Goal: Task Accomplishment & Management: Manage account settings

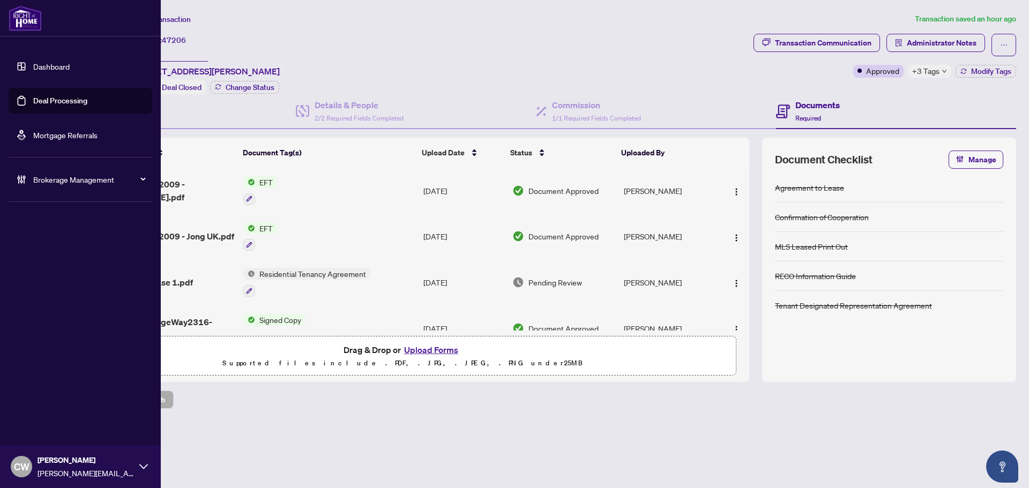
drag, startPoint x: 37, startPoint y: 99, endPoint x: 77, endPoint y: 99, distance: 40.2
click at [37, 99] on link "Deal Processing" at bounding box center [60, 101] width 54 height 10
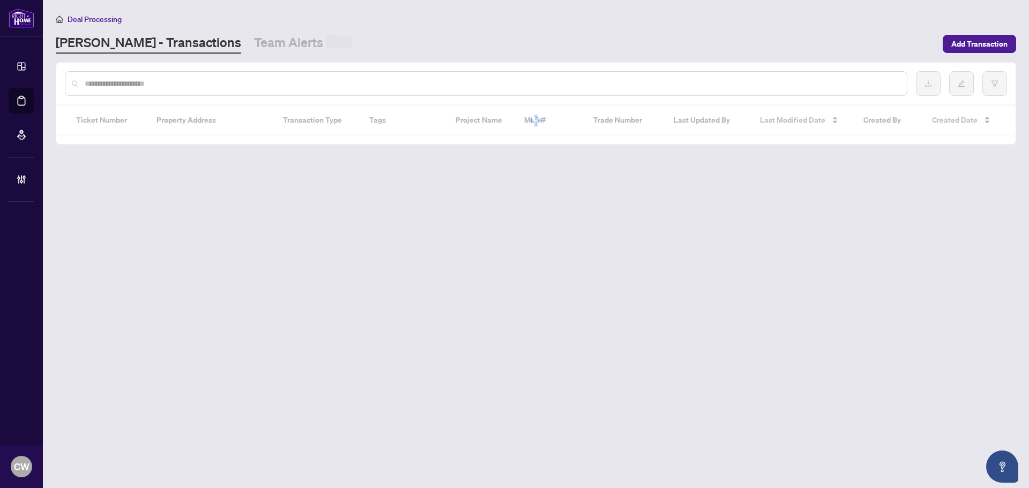
click at [201, 84] on input "text" at bounding box center [491, 84] width 813 height 12
paste input "*******"
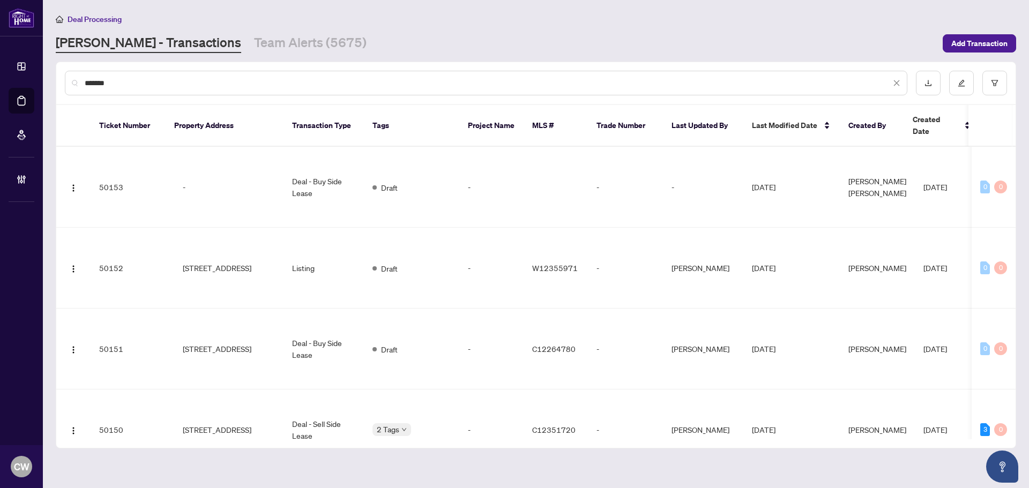
type input "*******"
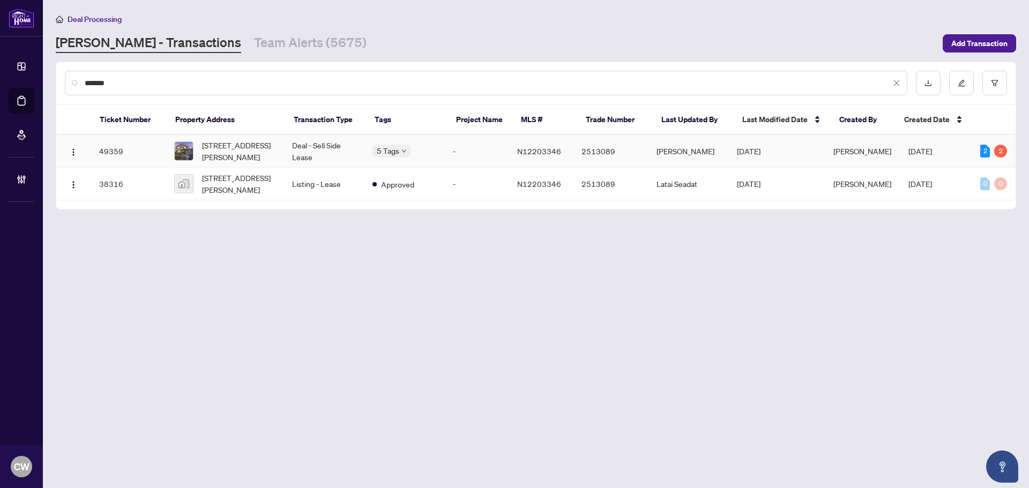
click at [228, 145] on span "[STREET_ADDRESS][PERSON_NAME]" at bounding box center [238, 151] width 73 height 24
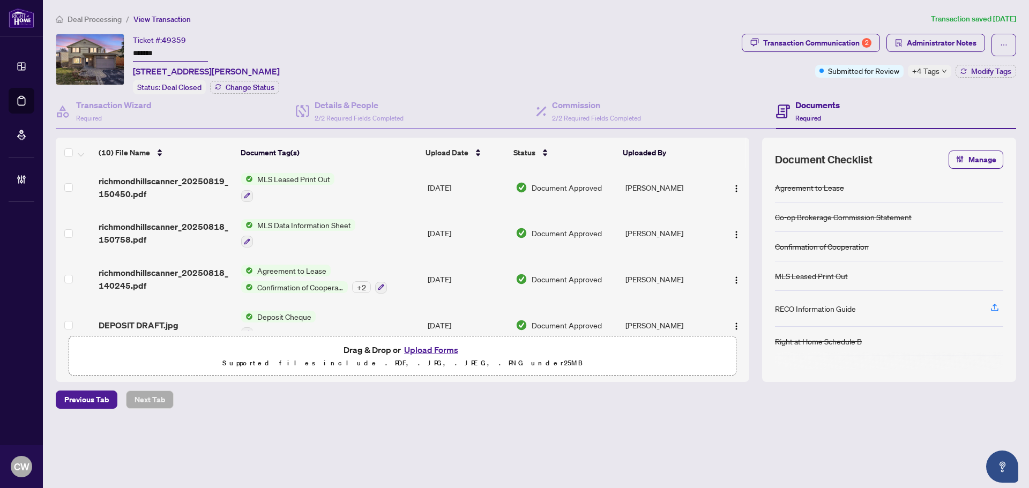
scroll to position [131, 0]
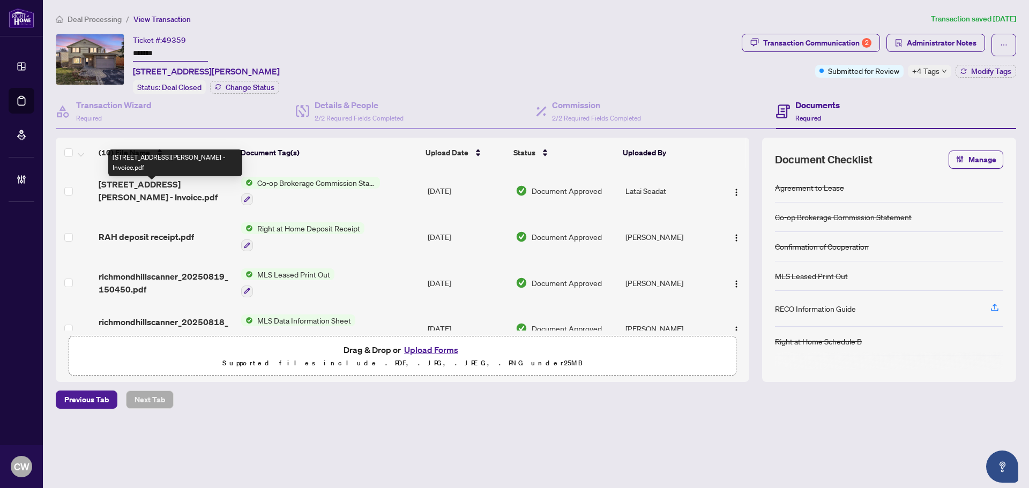
click at [151, 187] on span "[STREET_ADDRESS][PERSON_NAME] - Invoice.pdf" at bounding box center [166, 191] width 134 height 26
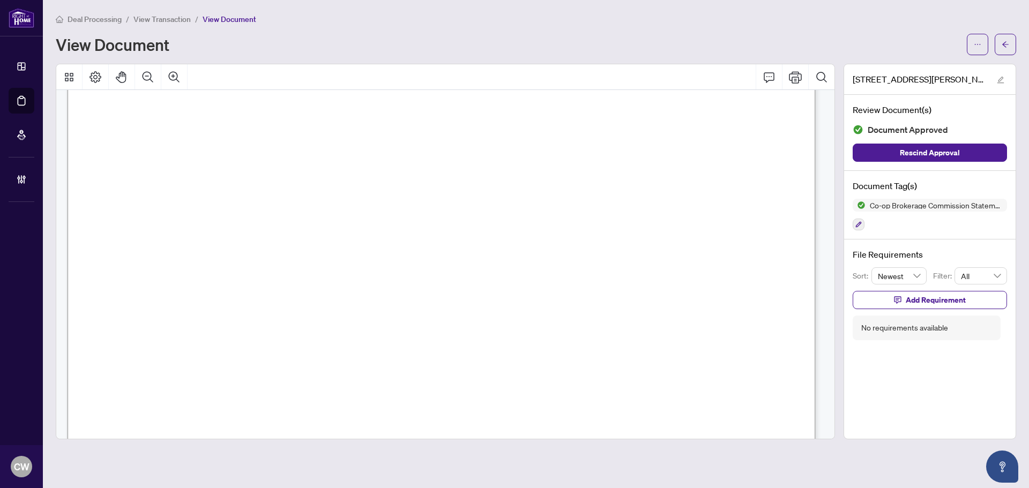
scroll to position [322, 0]
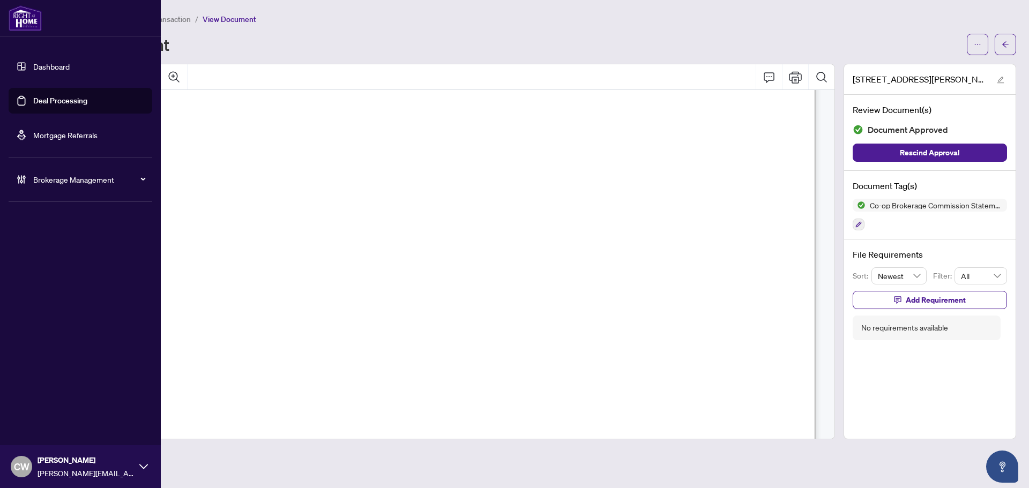
click at [33, 98] on link "Deal Processing" at bounding box center [60, 101] width 54 height 10
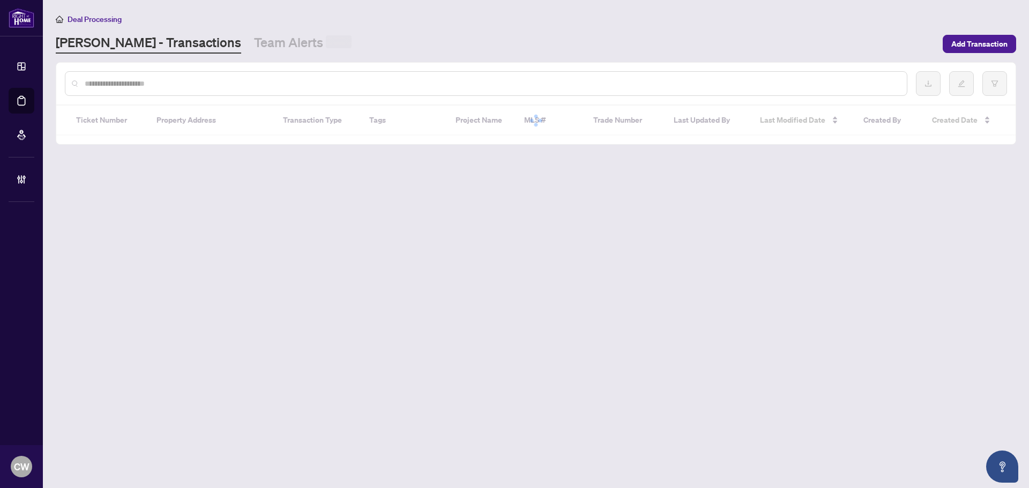
click at [229, 85] on input "text" at bounding box center [491, 84] width 813 height 12
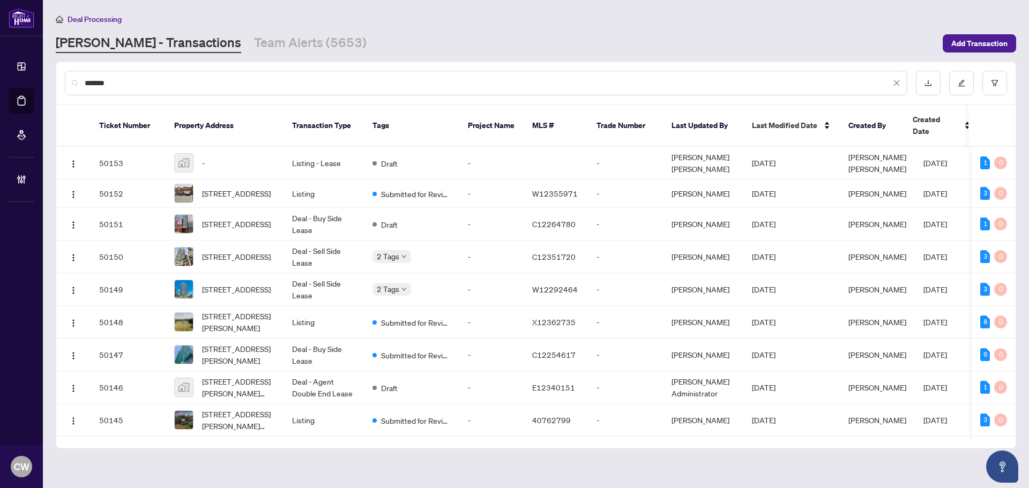
type input "*******"
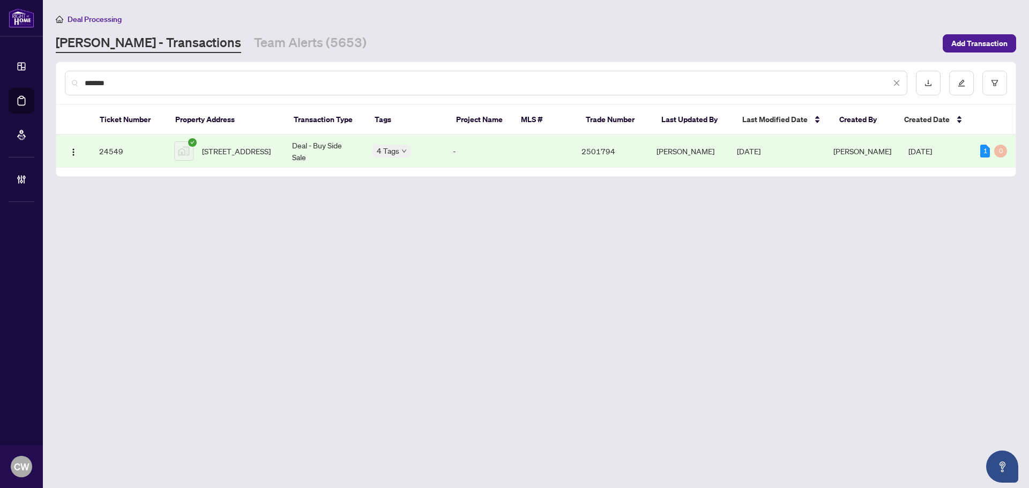
click at [226, 147] on span "[STREET_ADDRESS]" at bounding box center [236, 151] width 69 height 12
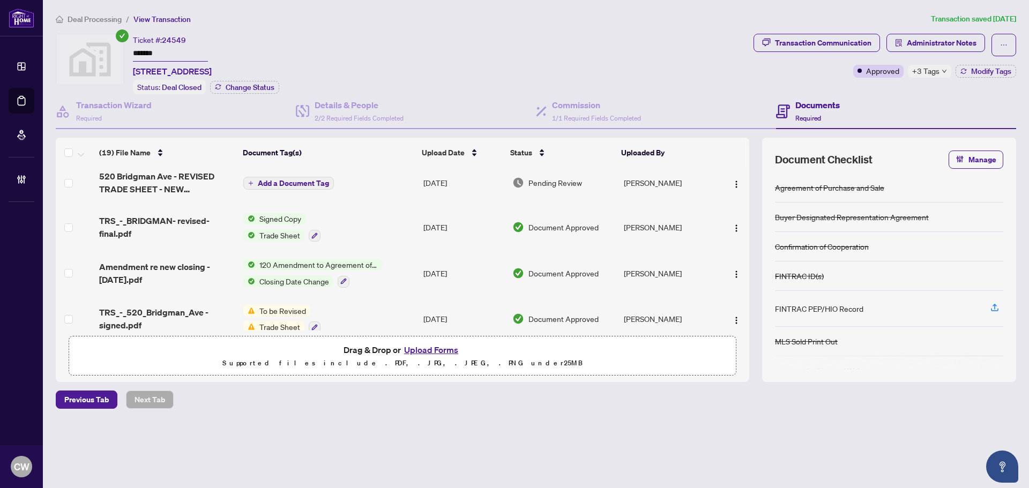
scroll to position [107, 0]
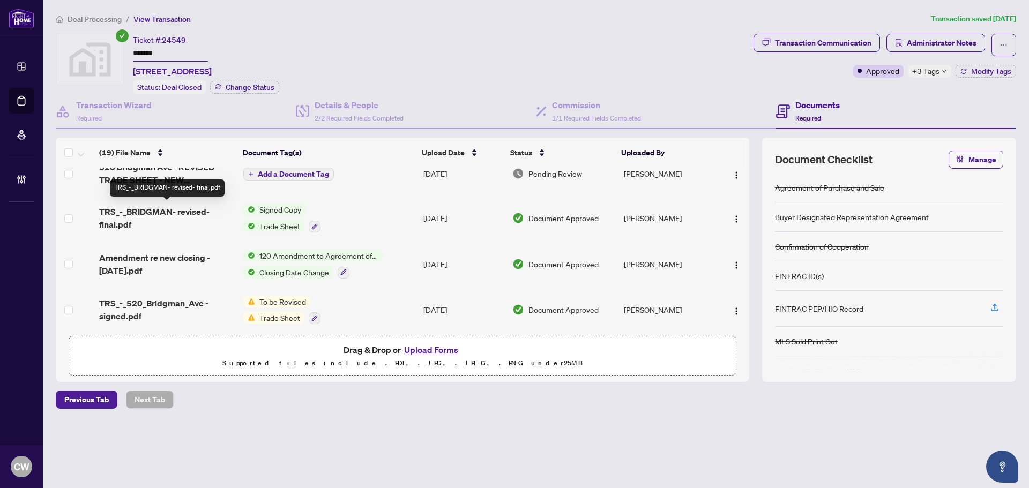
click at [148, 208] on span "TRS_-_BRIDGMAN- revised- final.pdf" at bounding box center [167, 218] width 136 height 26
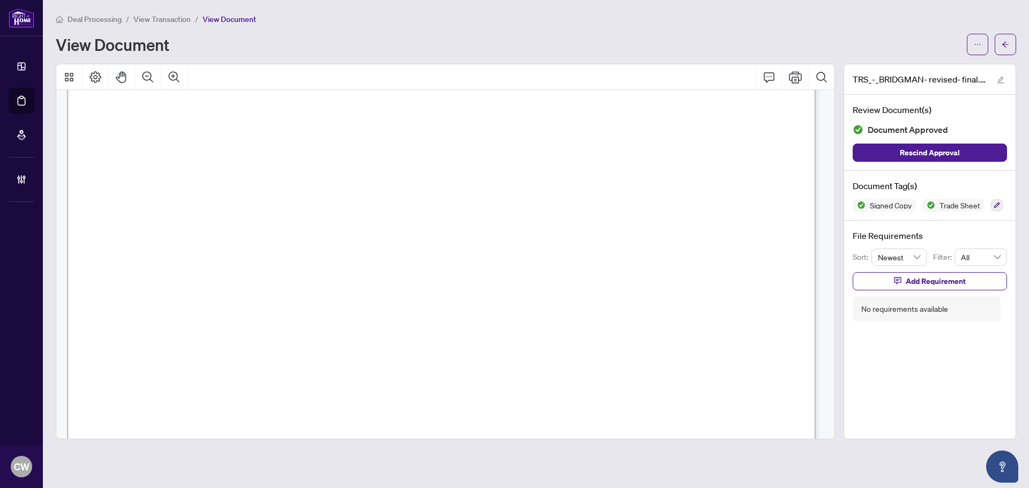
scroll to position [268, 0]
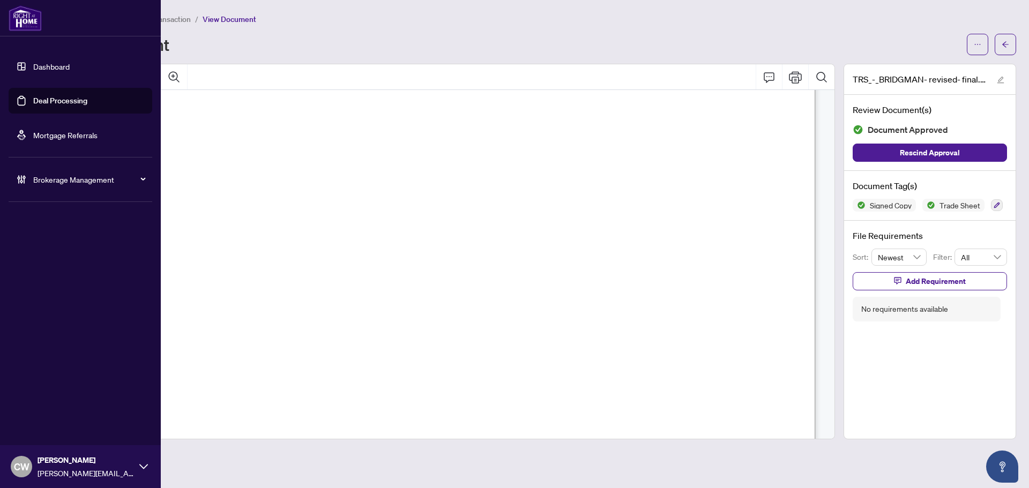
click at [33, 104] on link "Deal Processing" at bounding box center [60, 101] width 54 height 10
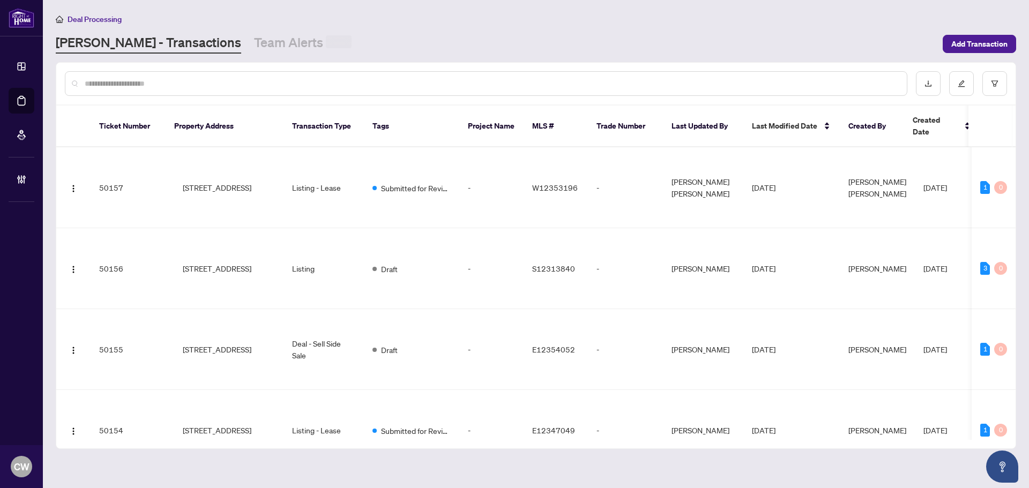
click at [183, 81] on input "text" at bounding box center [491, 84] width 813 height 12
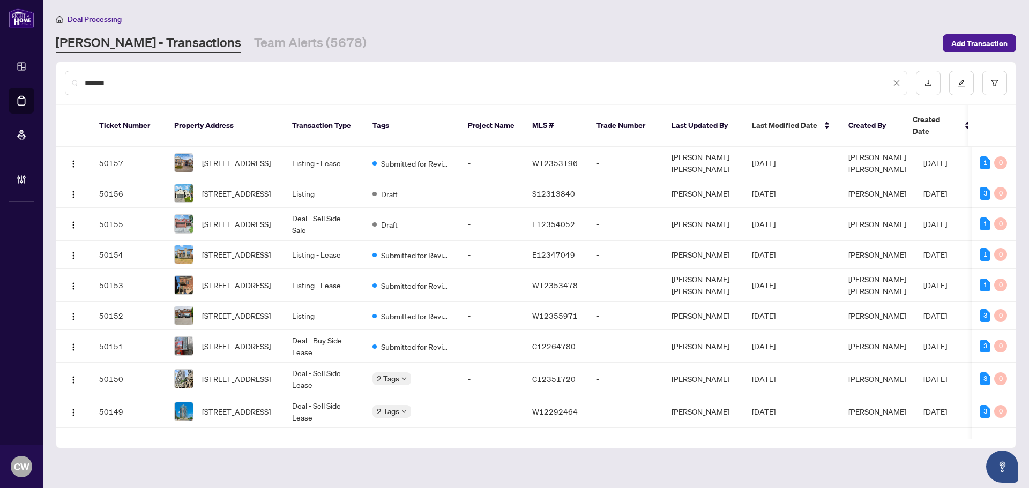
type input "*******"
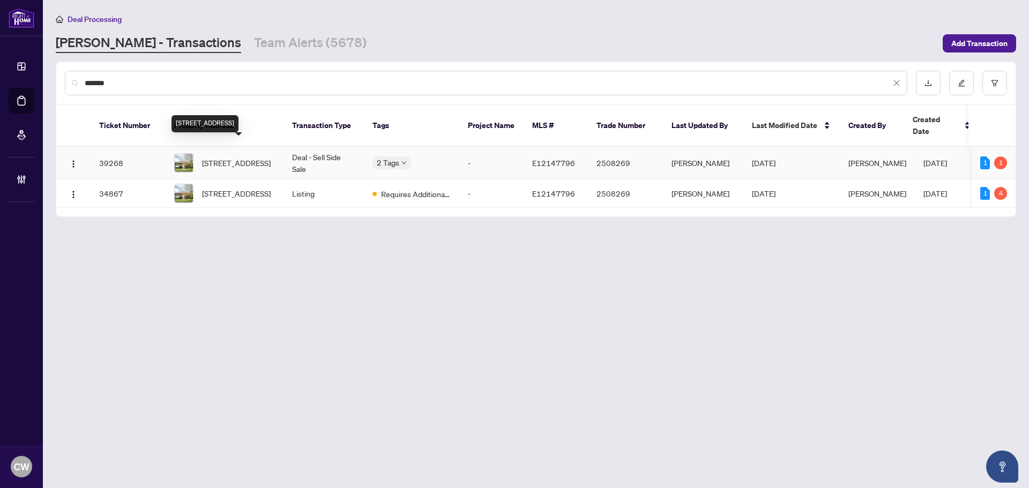
click at [230, 157] on span "[STREET_ADDRESS]" at bounding box center [236, 163] width 69 height 12
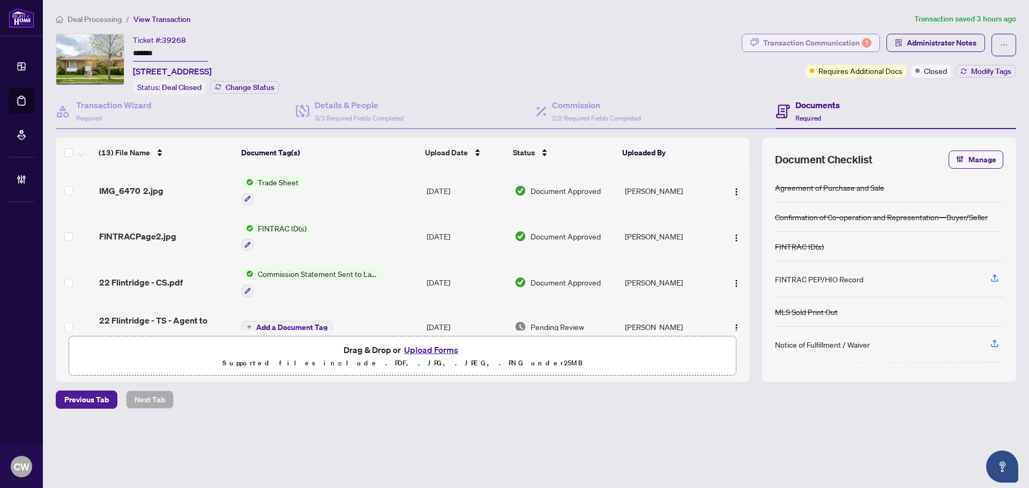
click at [848, 43] on div "Transaction Communication 1" at bounding box center [817, 42] width 108 height 17
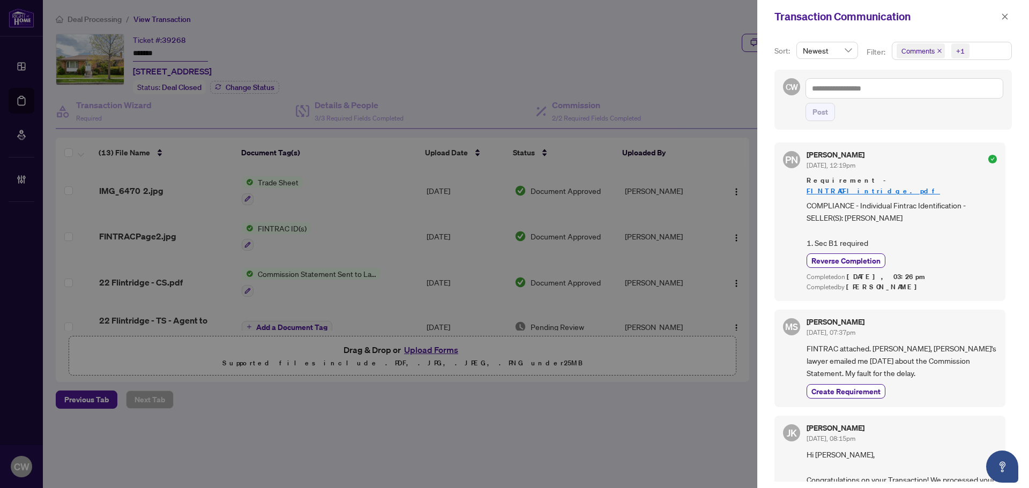
click at [939, 50] on icon "close" at bounding box center [939, 51] width 4 height 4
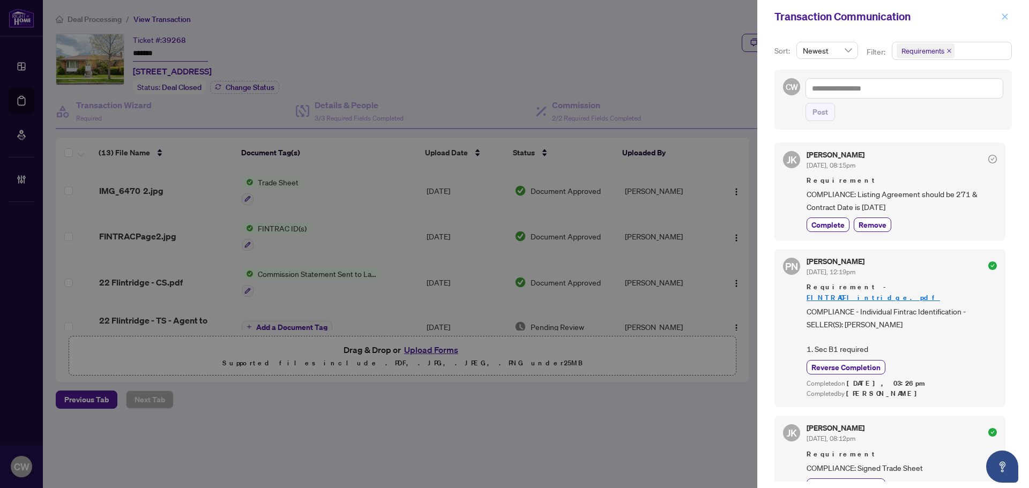
click at [1004, 15] on icon "close" at bounding box center [1005, 17] width 8 height 8
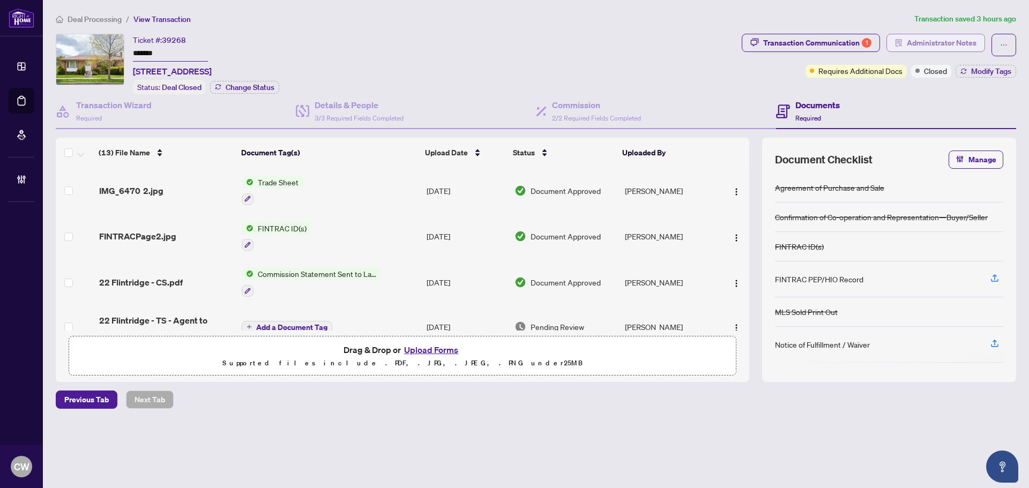
click at [960, 40] on span "Administrator Notes" at bounding box center [942, 42] width 70 height 17
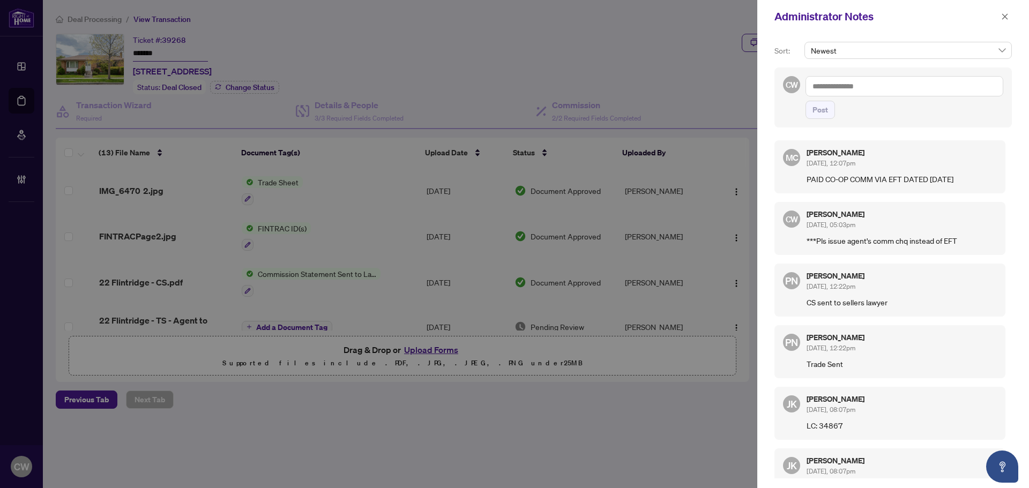
click at [841, 85] on textarea at bounding box center [904, 86] width 198 height 20
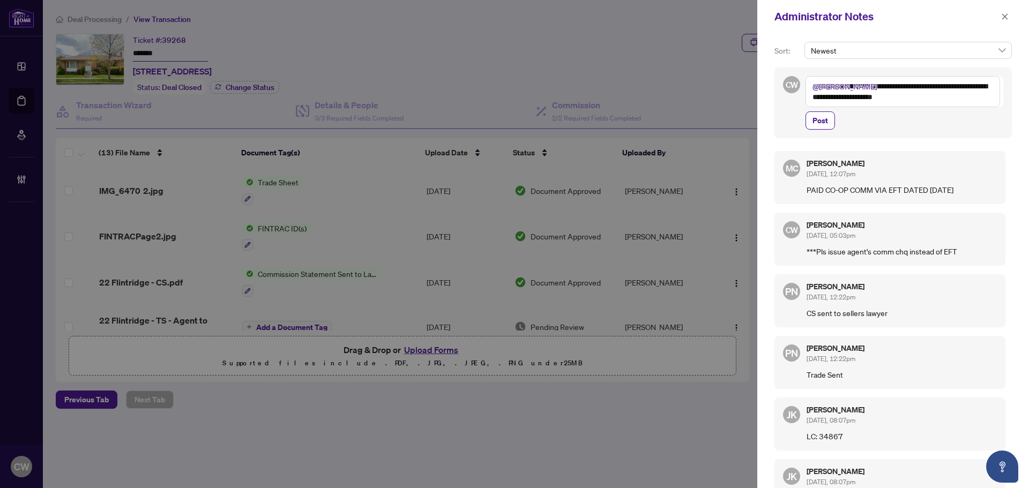
paste textarea "**********"
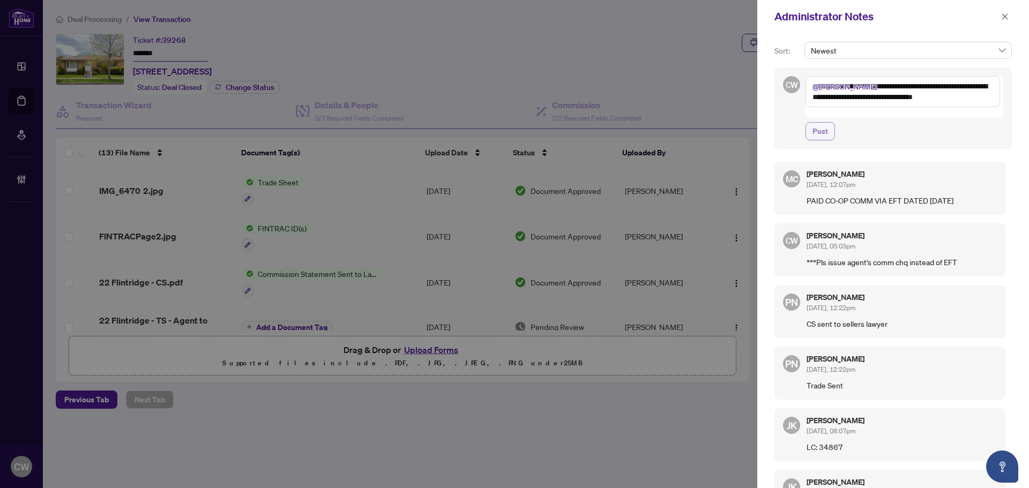
type textarea "**********"
click at [826, 123] on span "Post" at bounding box center [820, 131] width 16 height 17
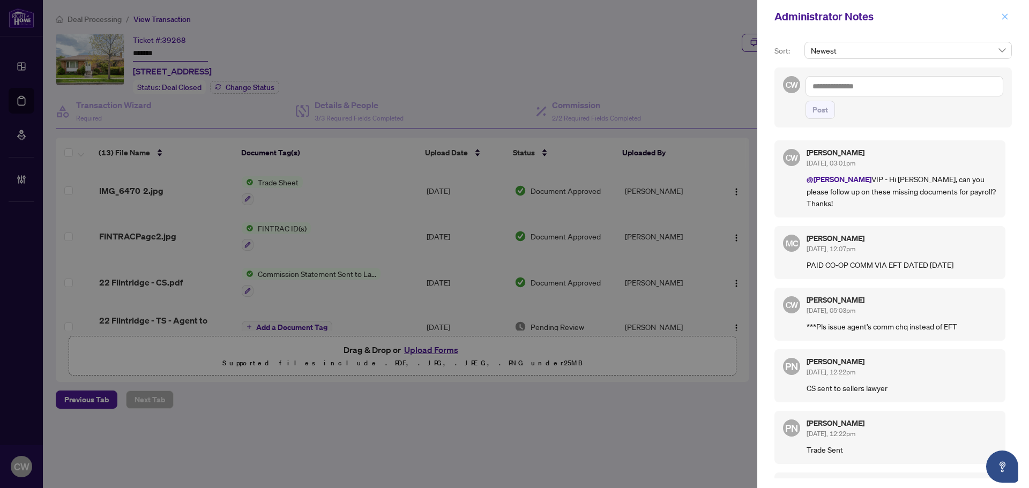
click at [1003, 19] on icon "close" at bounding box center [1005, 16] width 6 height 6
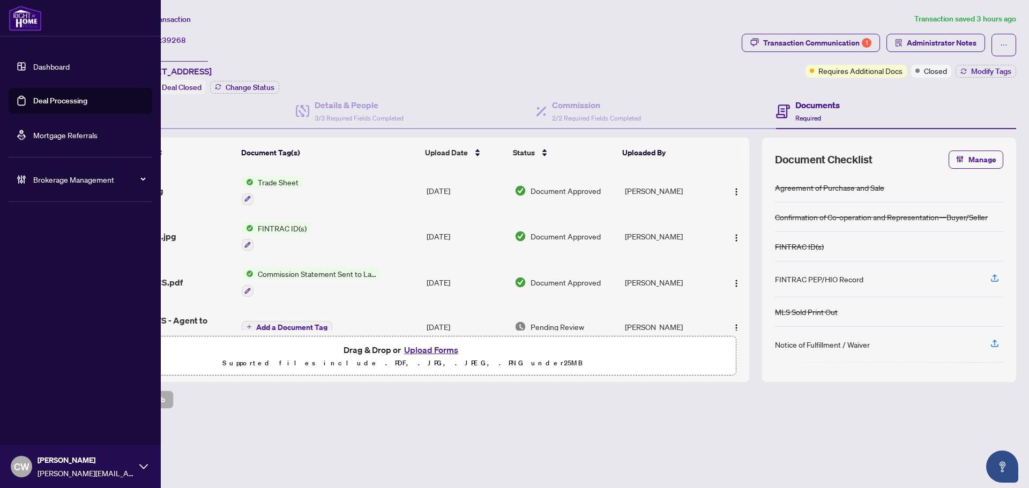
click at [75, 176] on span "Brokerage Management" at bounding box center [88, 180] width 111 height 12
click at [68, 258] on link "Manage Agents" at bounding box center [49, 257] width 53 height 10
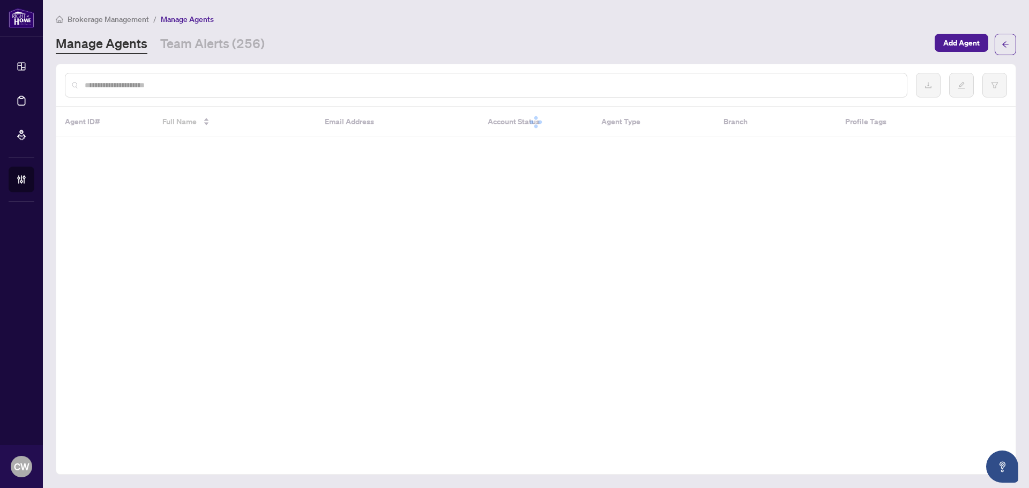
click at [181, 86] on input "text" at bounding box center [491, 85] width 813 height 12
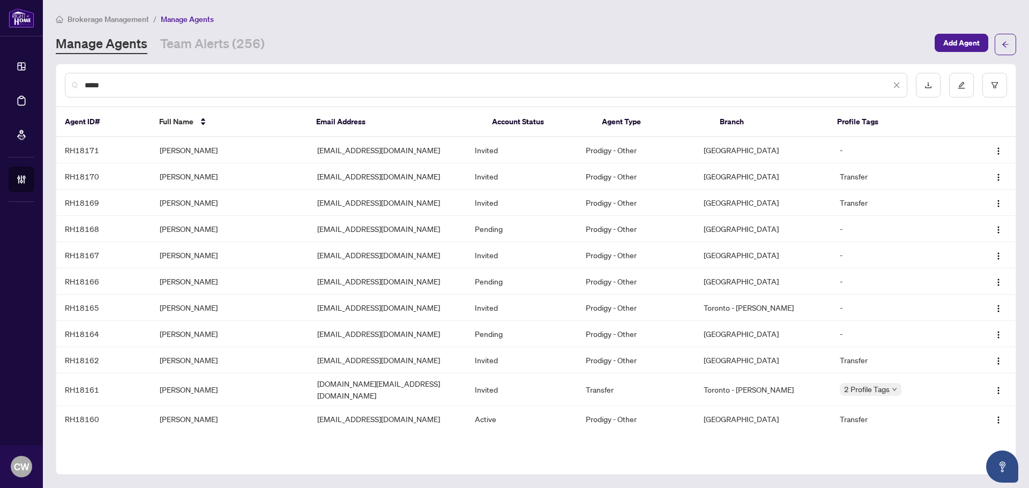
type input "*****"
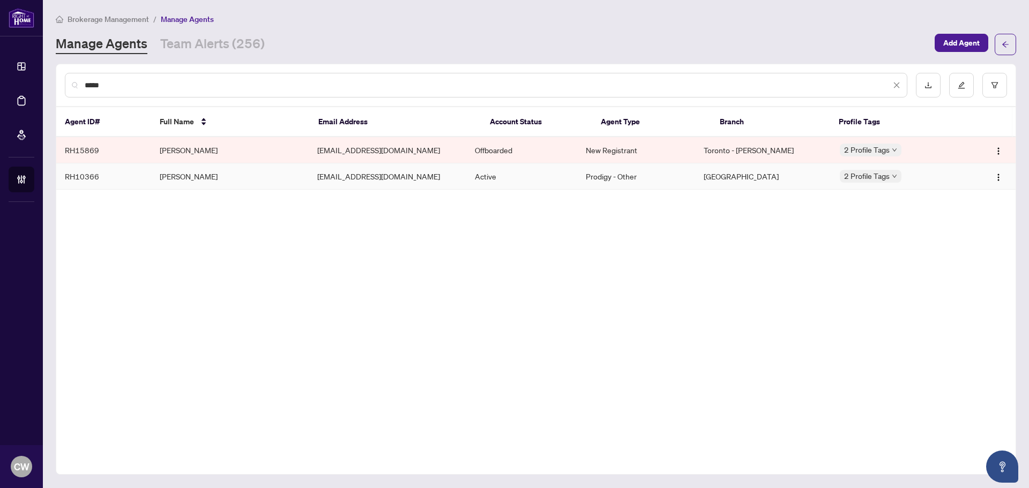
click at [196, 178] on td "[PERSON_NAME]" at bounding box center [230, 176] width 158 height 26
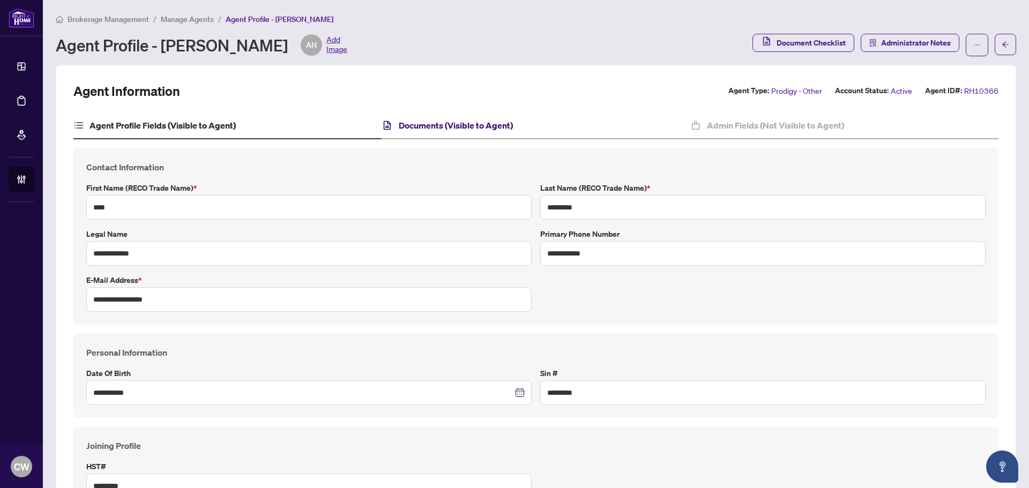
click at [443, 127] on h4 "Documents (Visible to Agent)" at bounding box center [456, 125] width 114 height 13
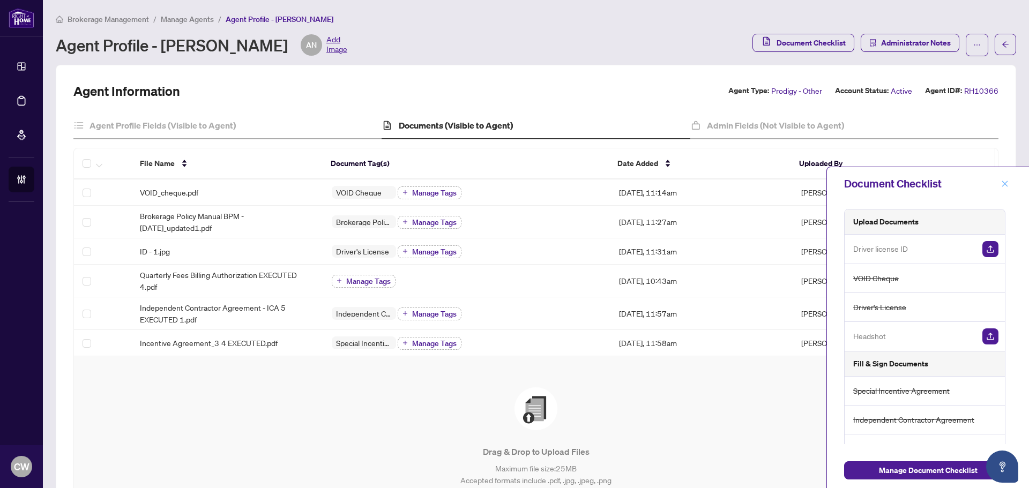
click at [1003, 184] on icon "close" at bounding box center [1005, 184] width 8 height 8
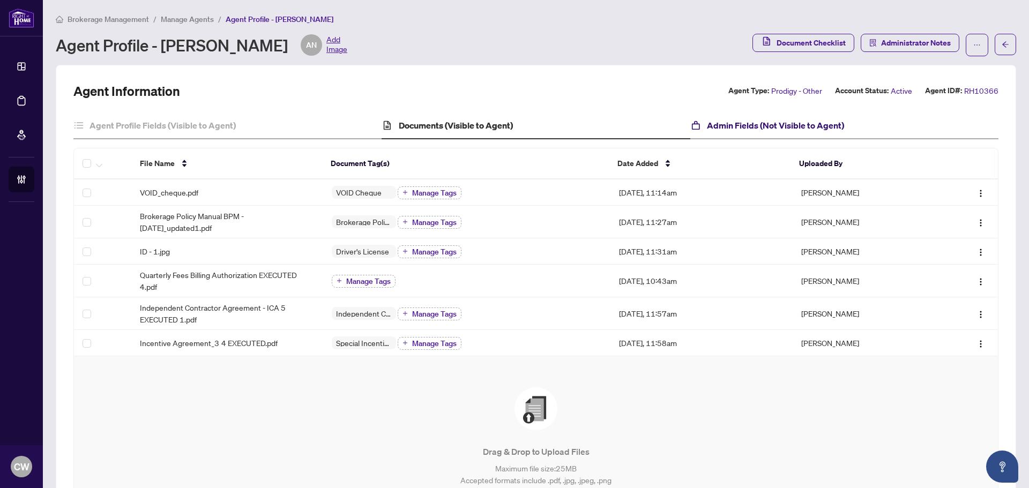
click at [768, 126] on h4 "Admin Fields (Not Visible to Agent)" at bounding box center [775, 125] width 137 height 13
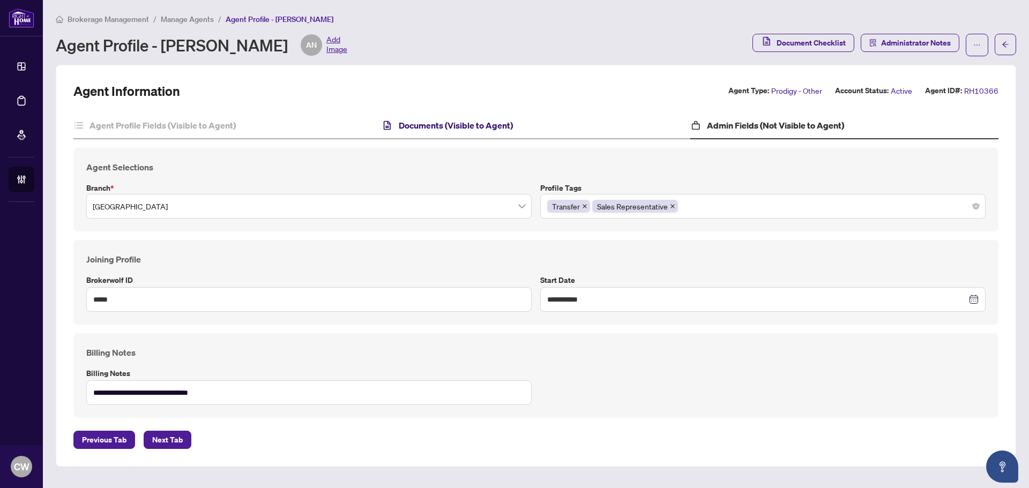
click at [445, 124] on h4 "Documents (Visible to Agent)" at bounding box center [456, 125] width 114 height 13
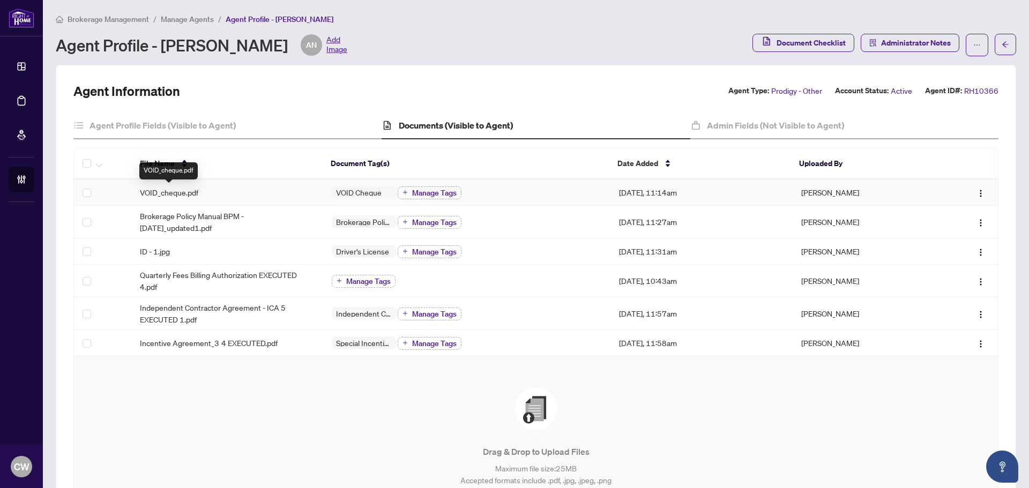
click at [169, 193] on span "VOID_cheque.pdf" at bounding box center [169, 192] width 58 height 12
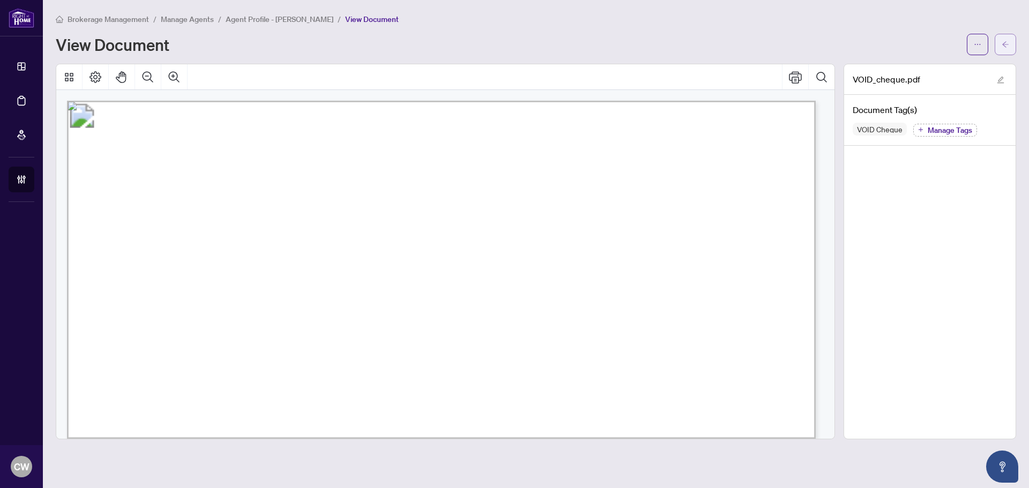
click at [1006, 43] on icon "arrow-left" at bounding box center [1006, 45] width 8 height 8
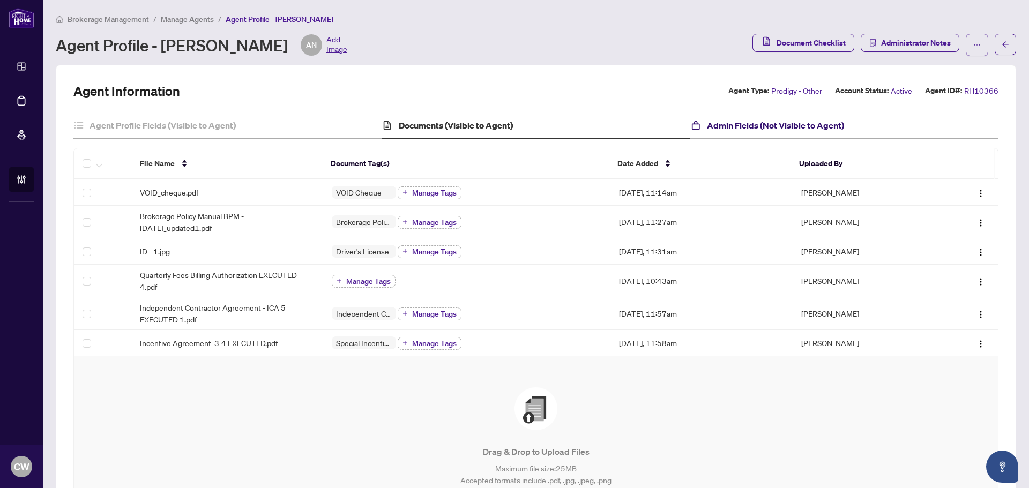
click at [740, 122] on h4 "Admin Fields (Not Visible to Agent)" at bounding box center [775, 125] width 137 height 13
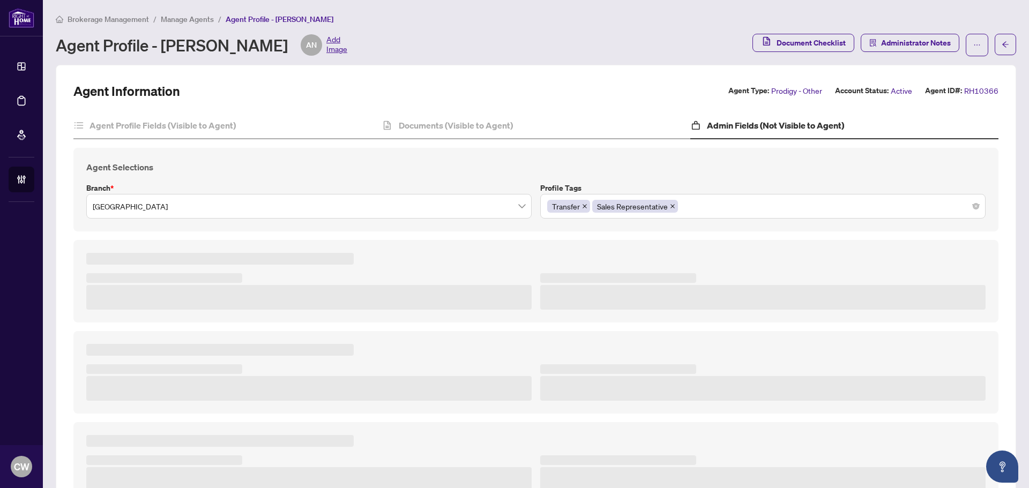
type textarea "**********"
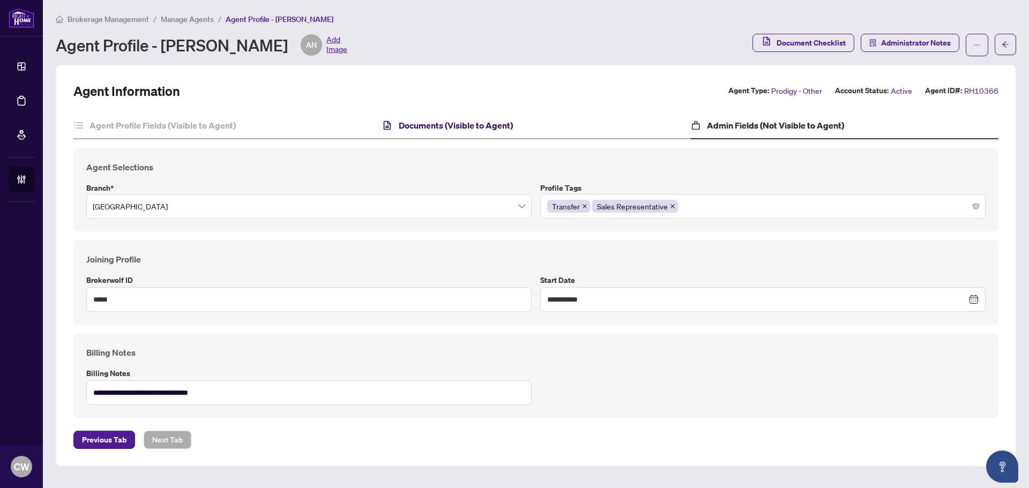
click at [489, 123] on h4 "Documents (Visible to Agent)" at bounding box center [456, 125] width 114 height 13
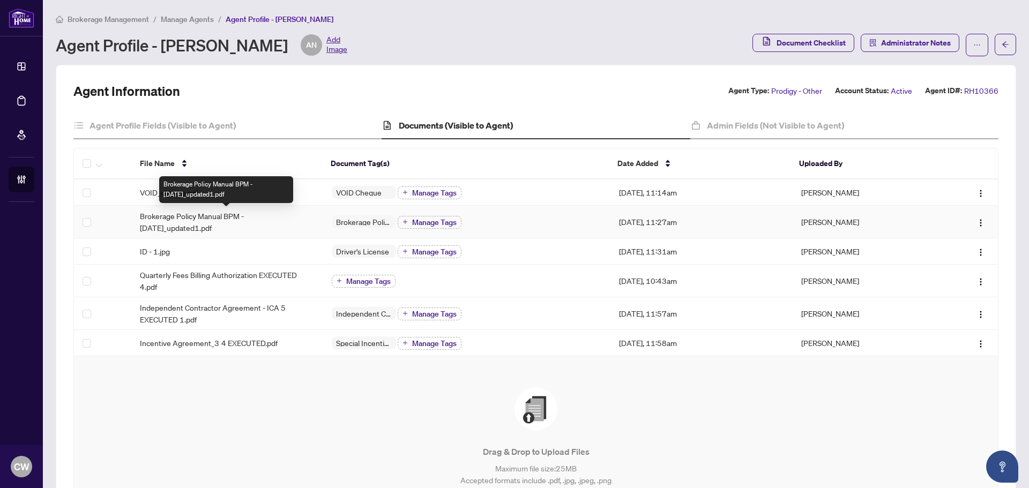
click at [193, 219] on span "Brokerage Policy Manual BPM - [DATE]_updated1.pdf" at bounding box center [227, 222] width 175 height 24
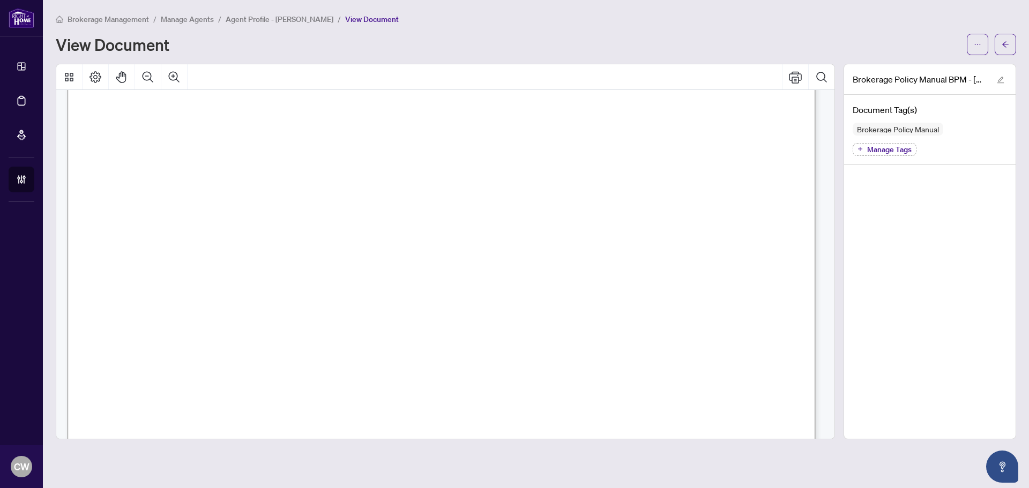
scroll to position [57700, 0]
click at [1011, 44] on button "button" at bounding box center [1005, 44] width 21 height 21
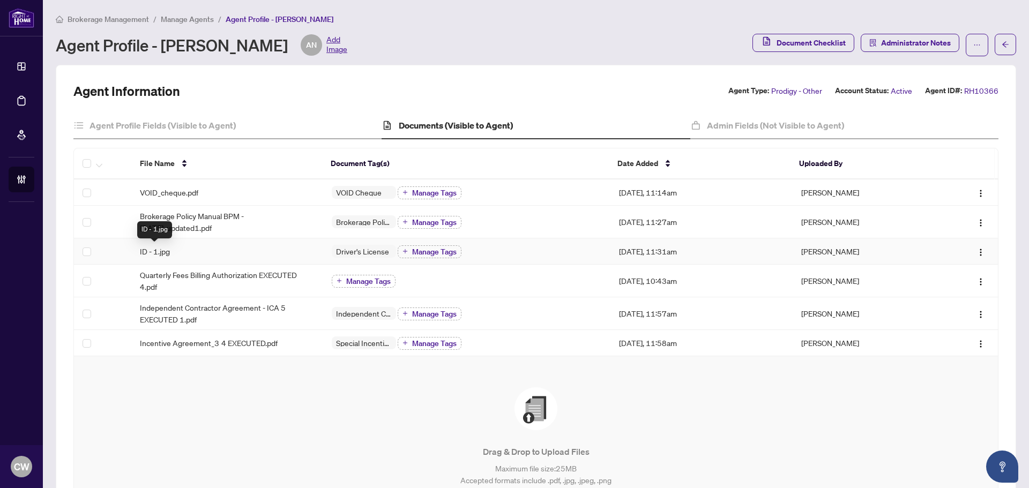
click at [151, 252] on span "ID - 1.jpg" at bounding box center [155, 251] width 30 height 12
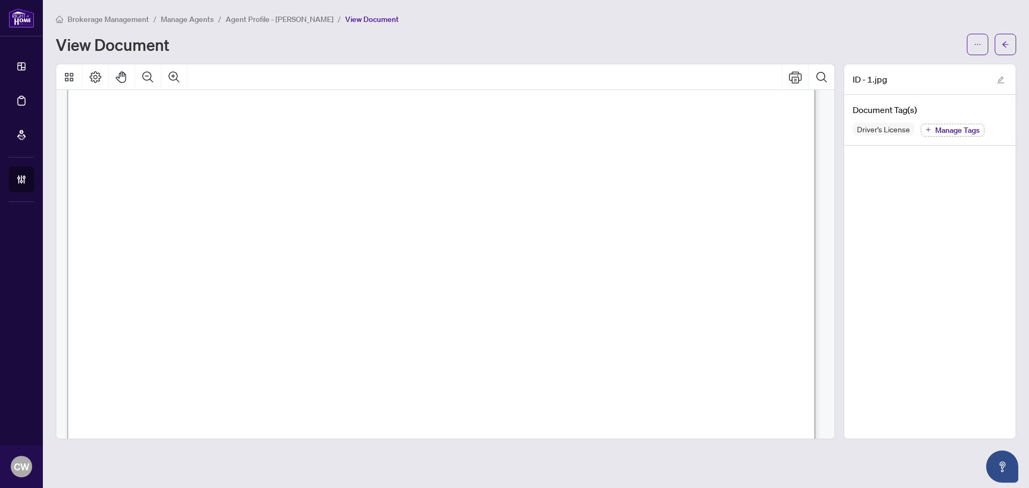
scroll to position [268, 0]
click at [1012, 42] on button "button" at bounding box center [1005, 44] width 21 height 21
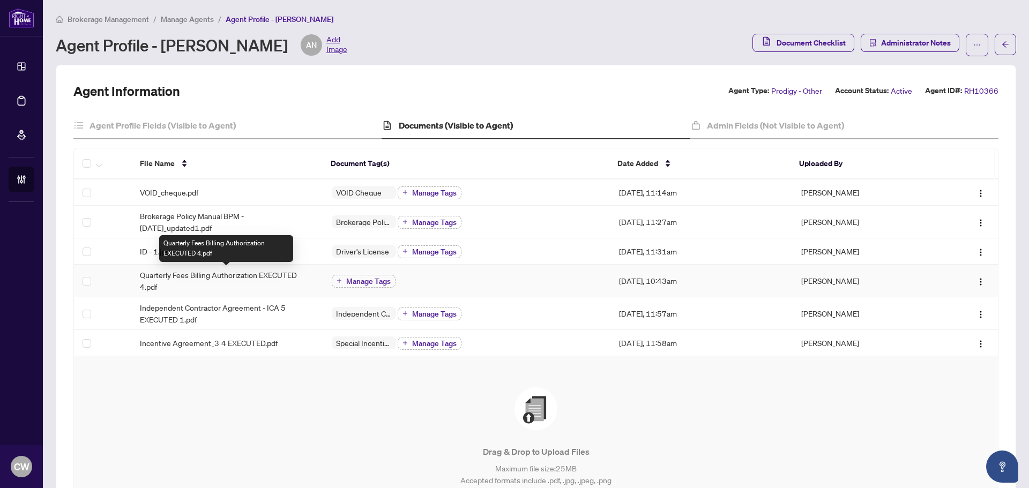
click at [152, 274] on span "Quarterly Fees Billing Authorization EXECUTED 4.pdf" at bounding box center [227, 281] width 175 height 24
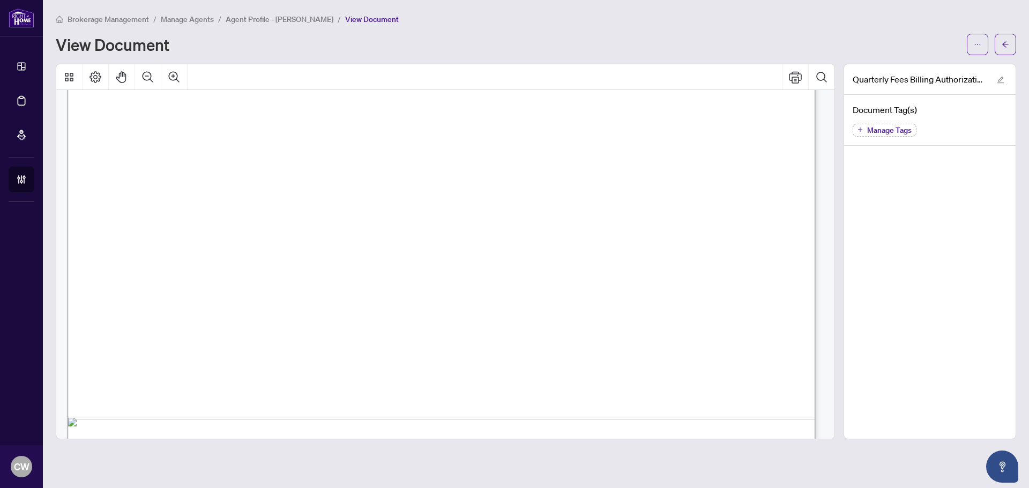
scroll to position [506, 0]
click at [1003, 49] on span "button" at bounding box center [1006, 44] width 8 height 17
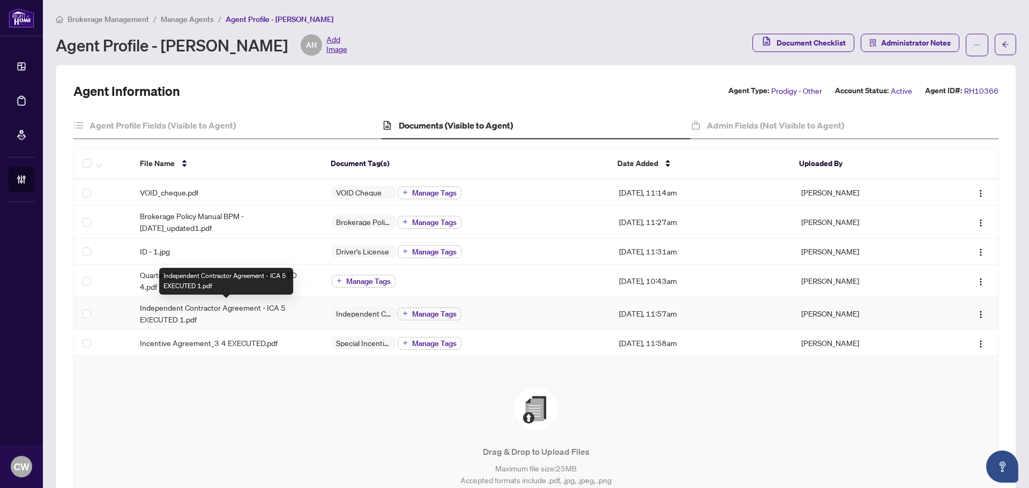
click at [216, 310] on span "Independent Contractor Agreement - ICA 5 EXECUTED 1.pdf" at bounding box center [227, 314] width 175 height 24
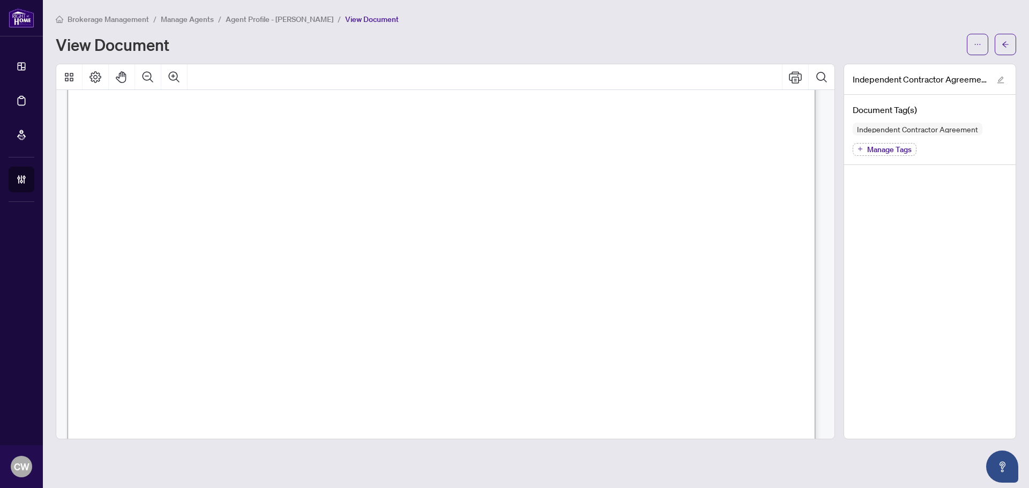
scroll to position [14085, 0]
click at [1005, 43] on icon "arrow-left" at bounding box center [1006, 45] width 8 height 8
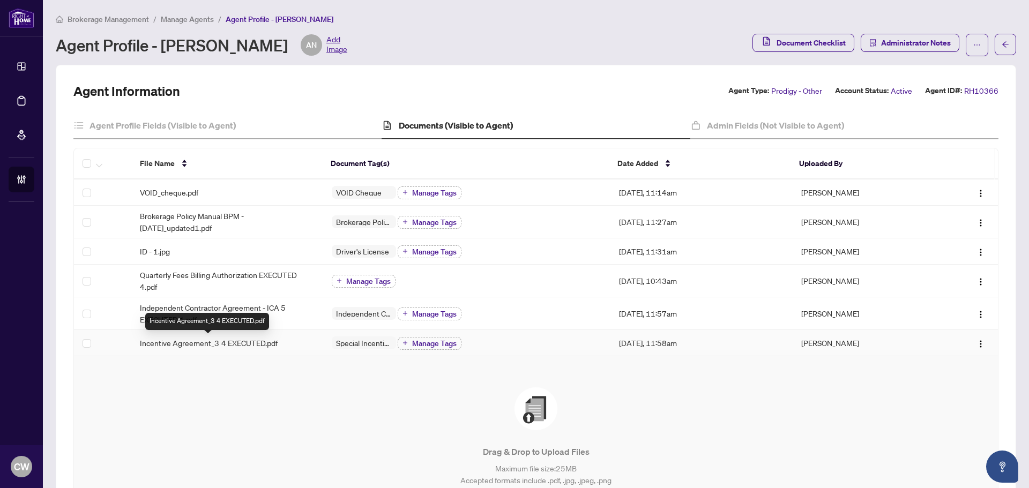
click at [201, 345] on span "Incentive Agreement_3 4 EXECUTED.pdf" at bounding box center [209, 343] width 138 height 12
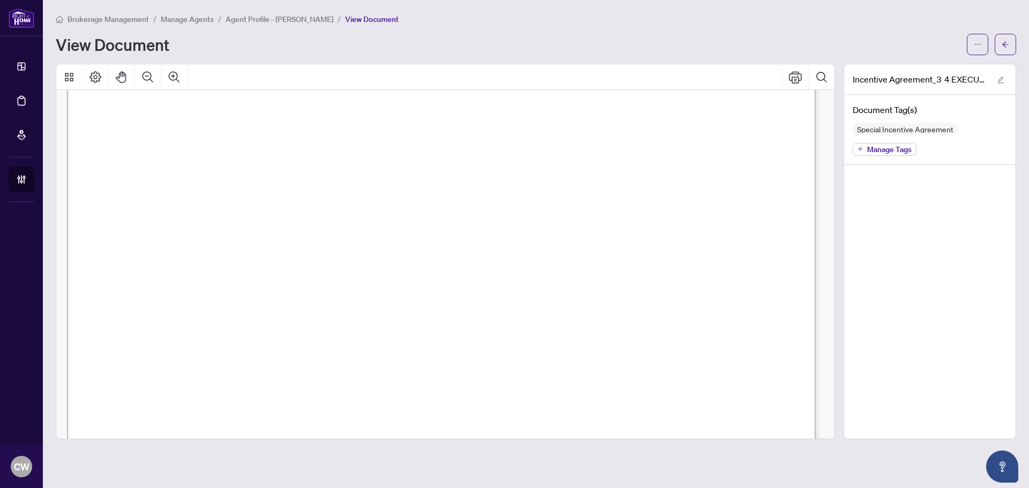
scroll to position [518, 0]
click at [1002, 46] on icon "arrow-left" at bounding box center [1006, 45] width 8 height 8
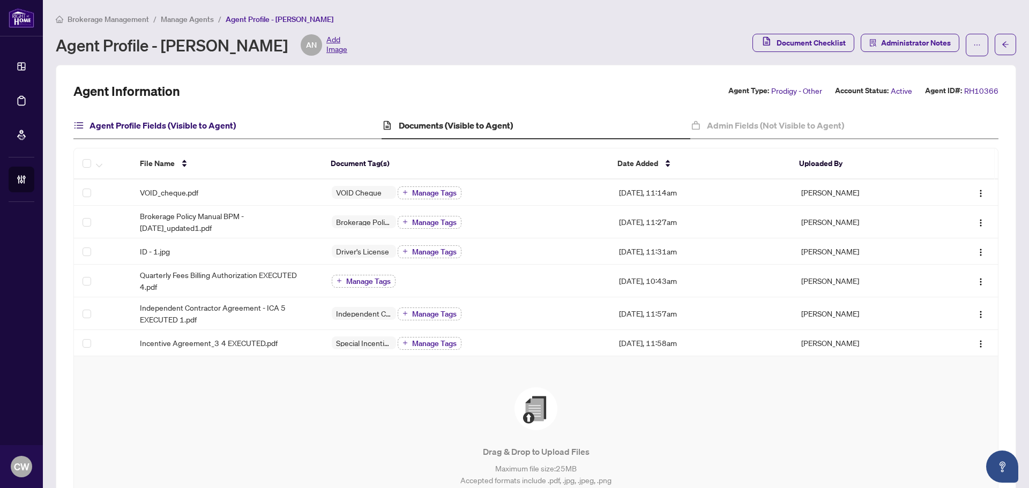
click at [192, 126] on h4 "Agent Profile Fields (Visible to Agent)" at bounding box center [162, 125] width 146 height 13
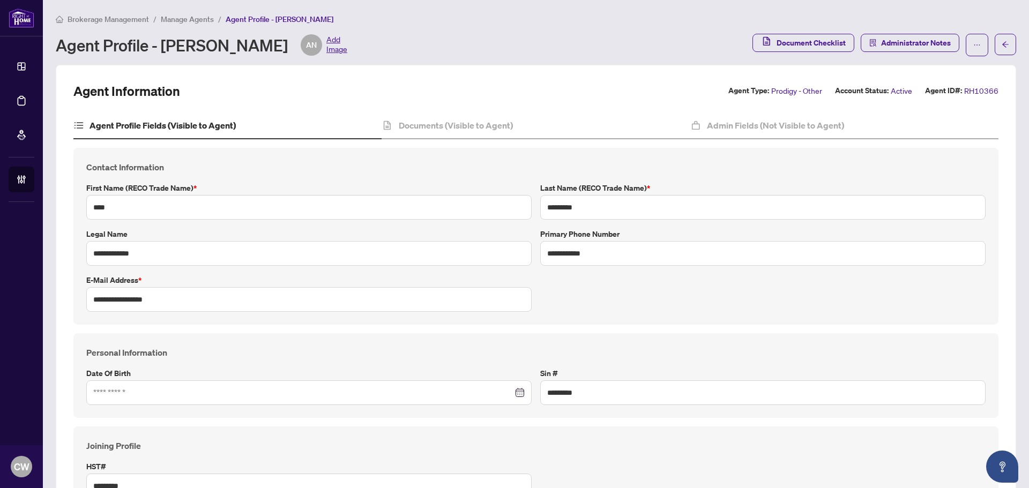
type input "**********"
type input "****"
type input "**********"
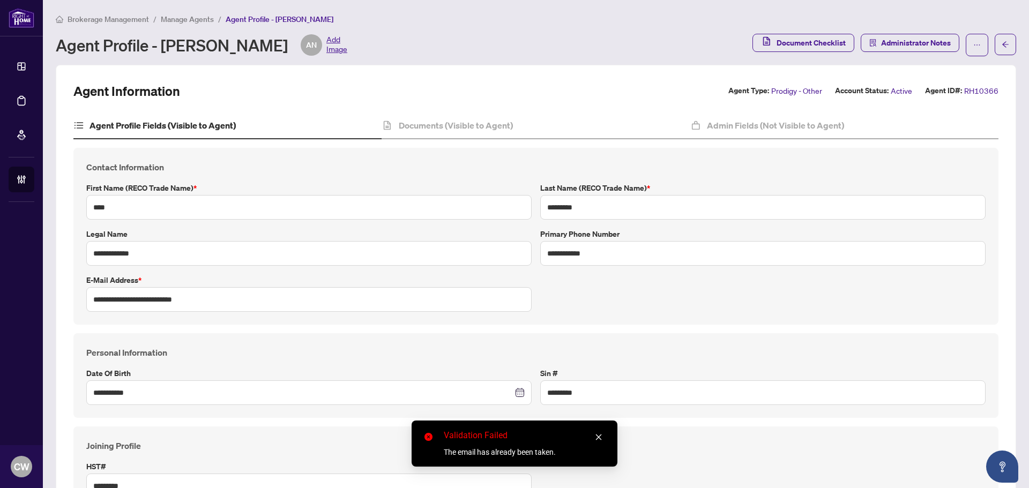
click at [600, 438] on icon "close" at bounding box center [599, 438] width 6 height 6
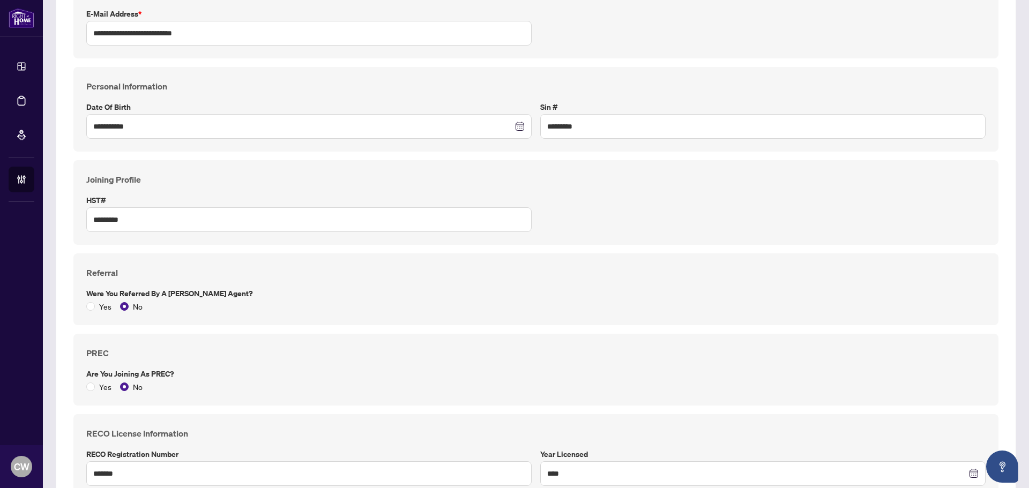
scroll to position [268, 0]
drag, startPoint x: 98, startPoint y: 216, endPoint x: 72, endPoint y: 216, distance: 26.3
click at [72, 216] on div "Joining Profile HST# *********" at bounding box center [535, 201] width 933 height 85
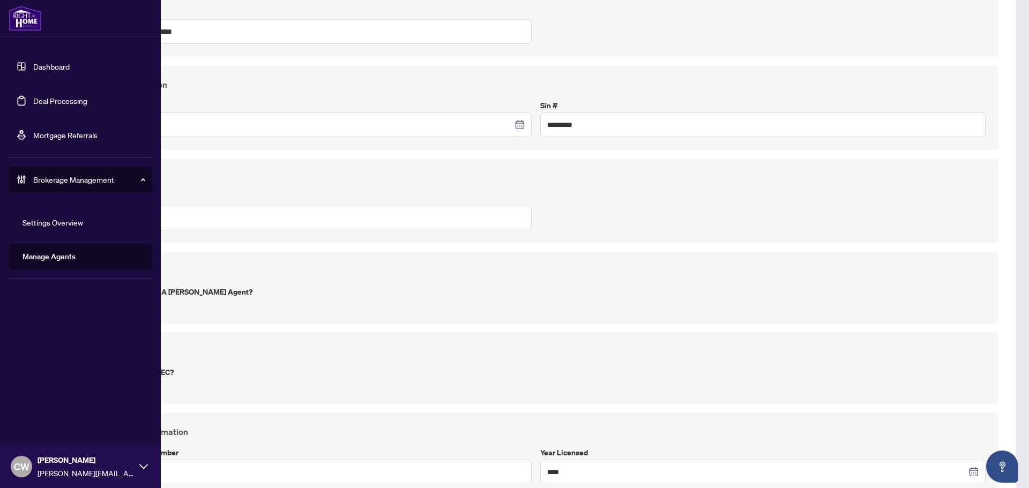
click at [35, 96] on link "Deal Processing" at bounding box center [60, 101] width 54 height 10
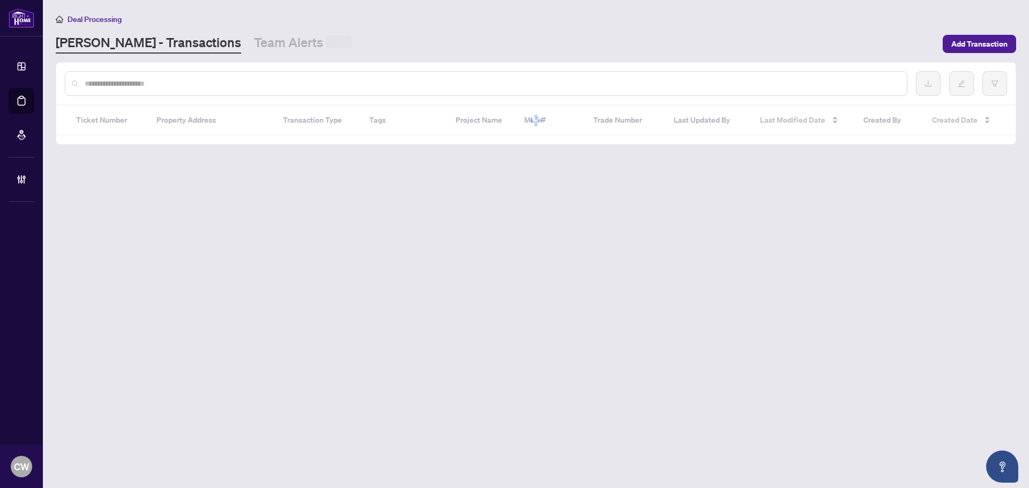
click at [182, 78] on input "text" at bounding box center [491, 84] width 813 height 12
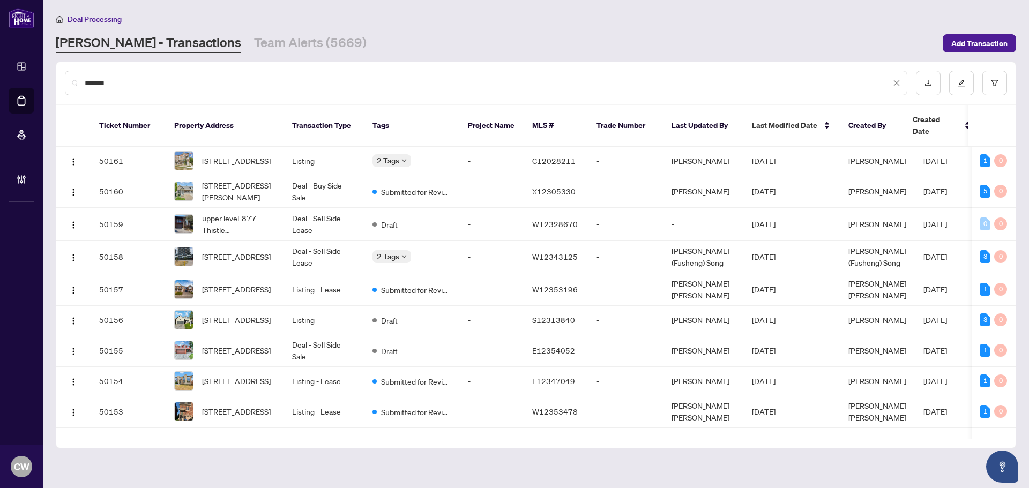
type input "*******"
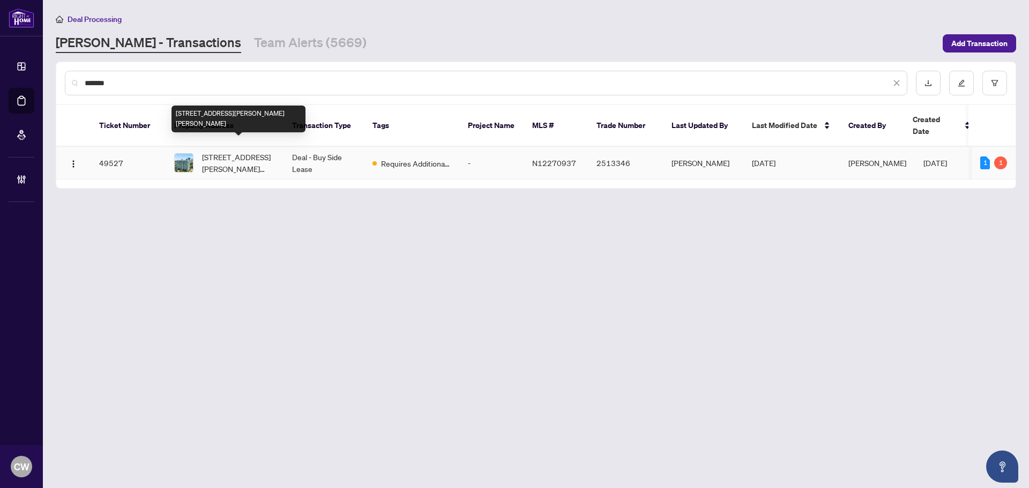
click at [224, 154] on span "[STREET_ADDRESS][PERSON_NAME][PERSON_NAME]" at bounding box center [238, 163] width 73 height 24
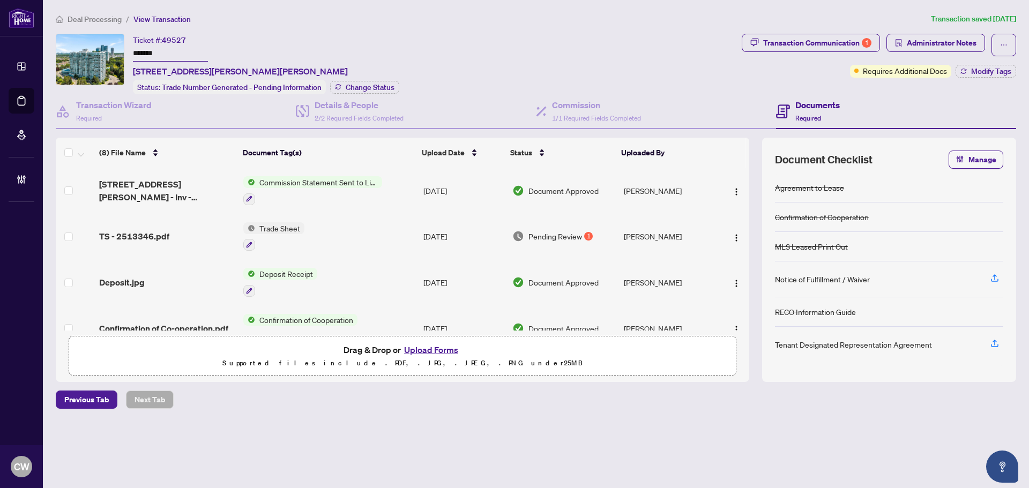
click at [125, 230] on span "TS - 2513346.pdf" at bounding box center [134, 236] width 70 height 13
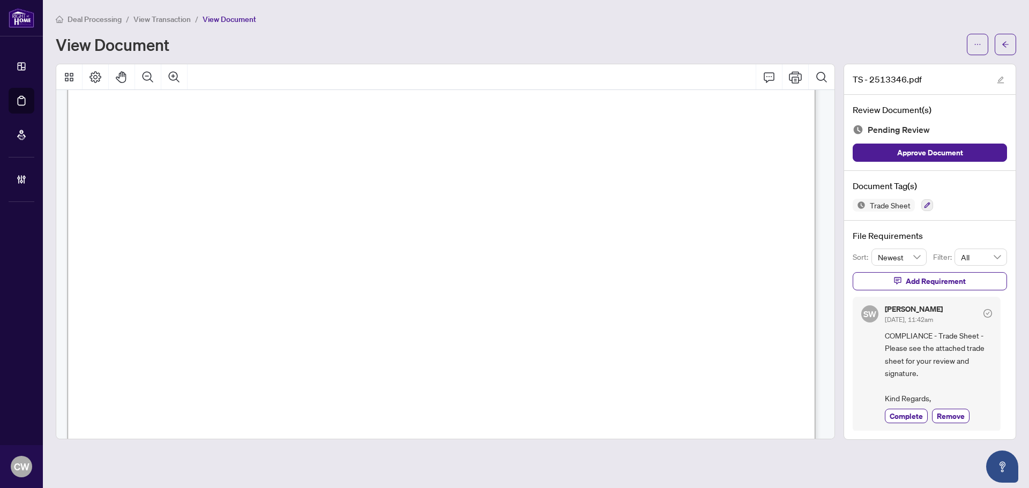
scroll to position [161, 0]
click at [1012, 40] on button "button" at bounding box center [1005, 44] width 21 height 21
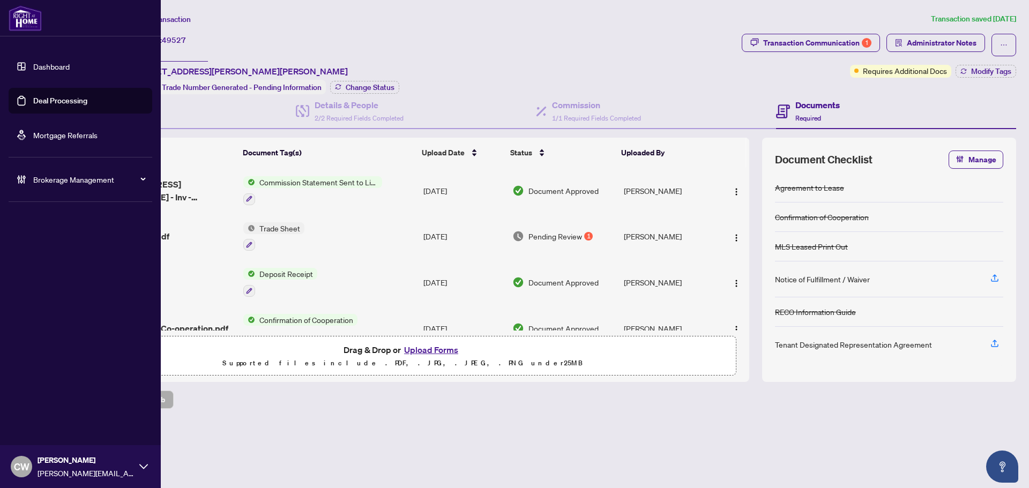
drag, startPoint x: 32, startPoint y: 102, endPoint x: 156, endPoint y: 110, distance: 124.0
click at [33, 102] on link "Deal Processing" at bounding box center [60, 101] width 54 height 10
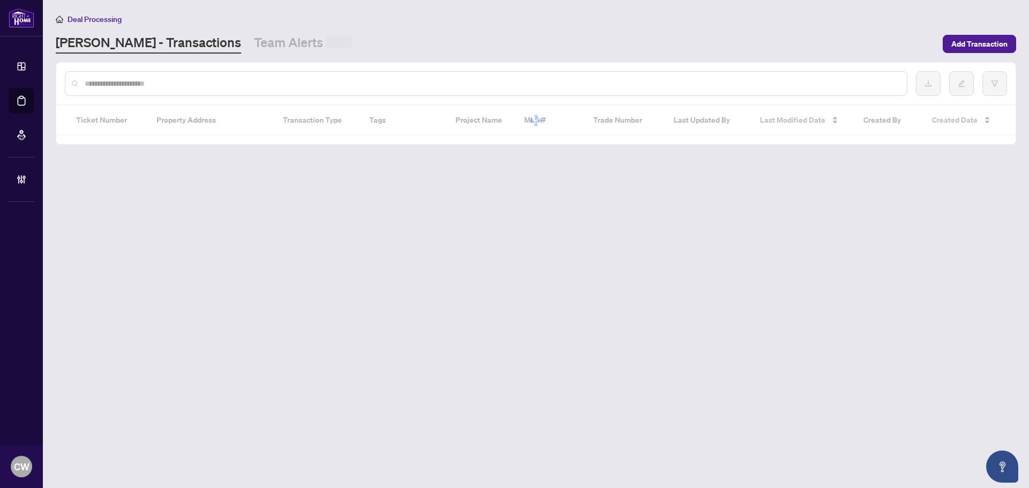
click at [177, 82] on input "text" at bounding box center [491, 84] width 813 height 12
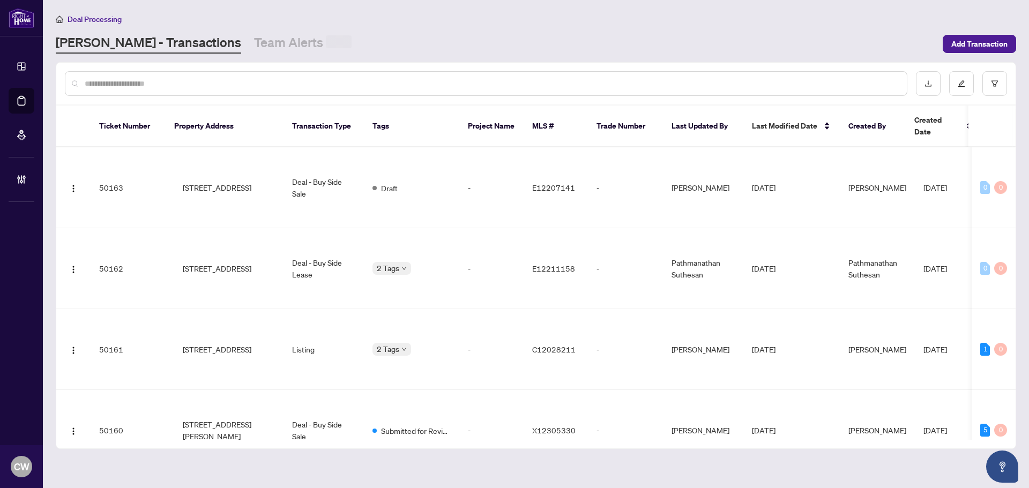
paste input "*******"
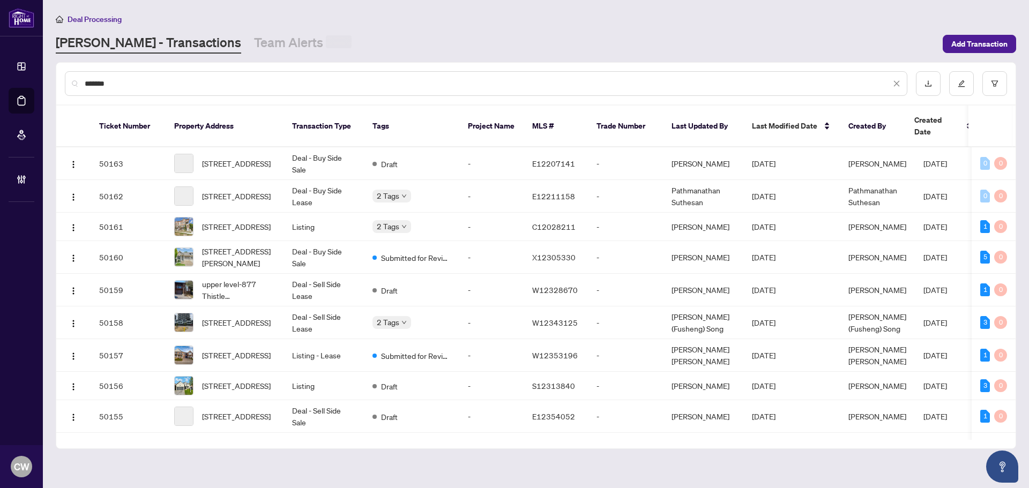
type input "*******"
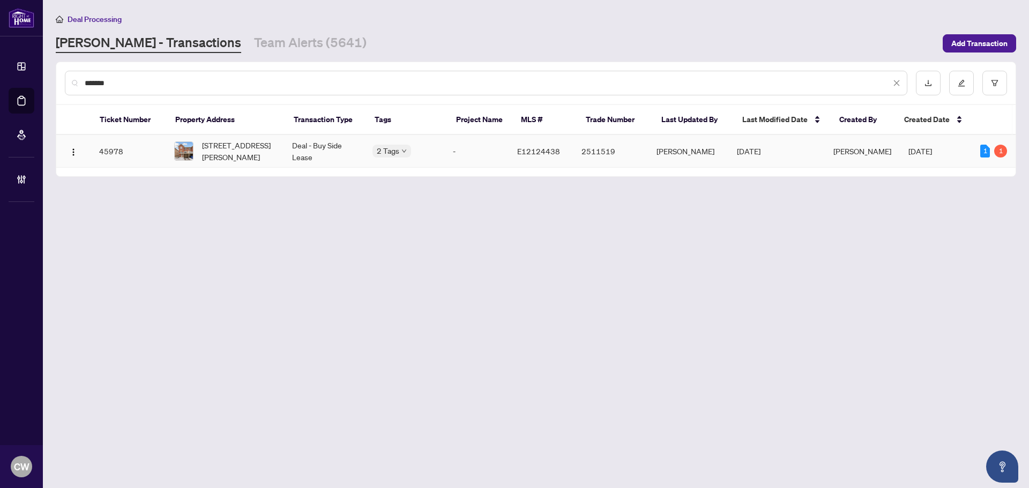
click at [235, 145] on span "[STREET_ADDRESS][PERSON_NAME]" at bounding box center [238, 151] width 73 height 24
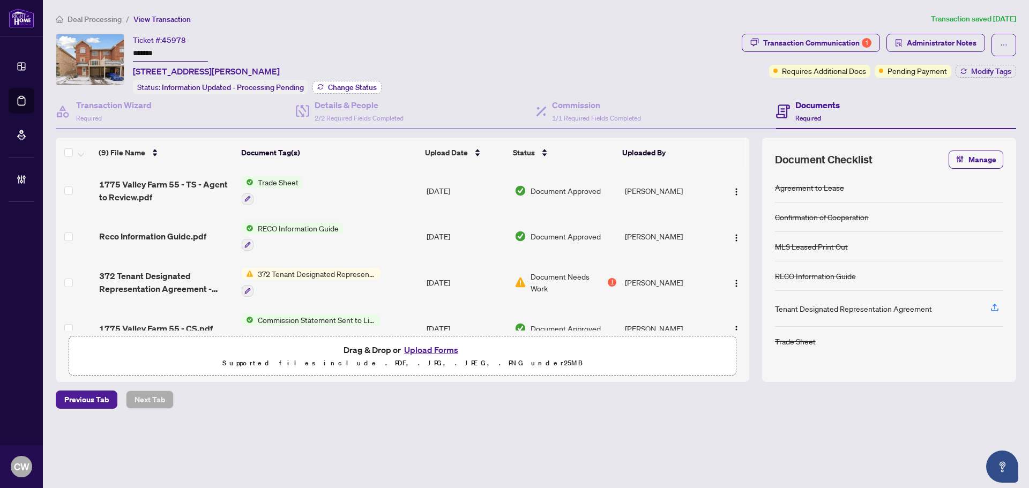
click at [361, 84] on span "Change Status" at bounding box center [352, 88] width 49 height 8
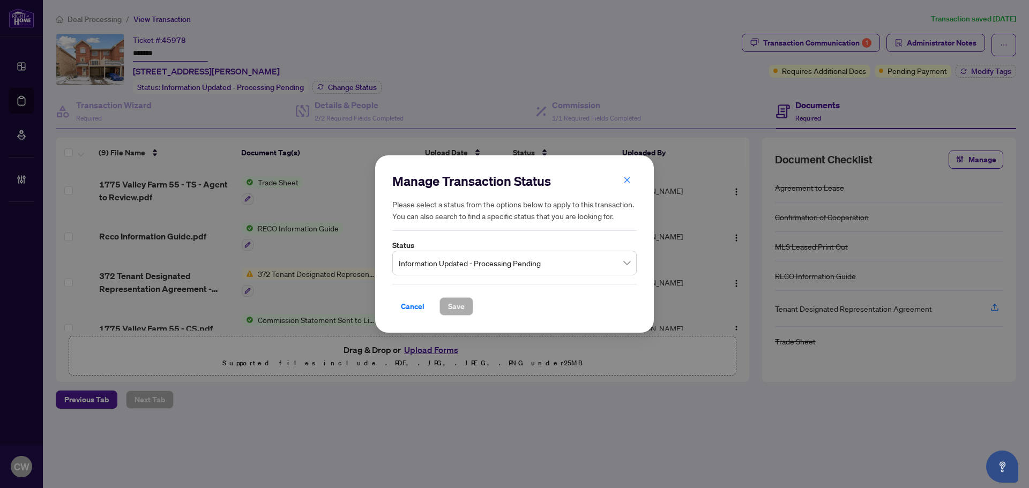
click at [508, 264] on span "Information Updated - Processing Pending" at bounding box center [514, 263] width 231 height 20
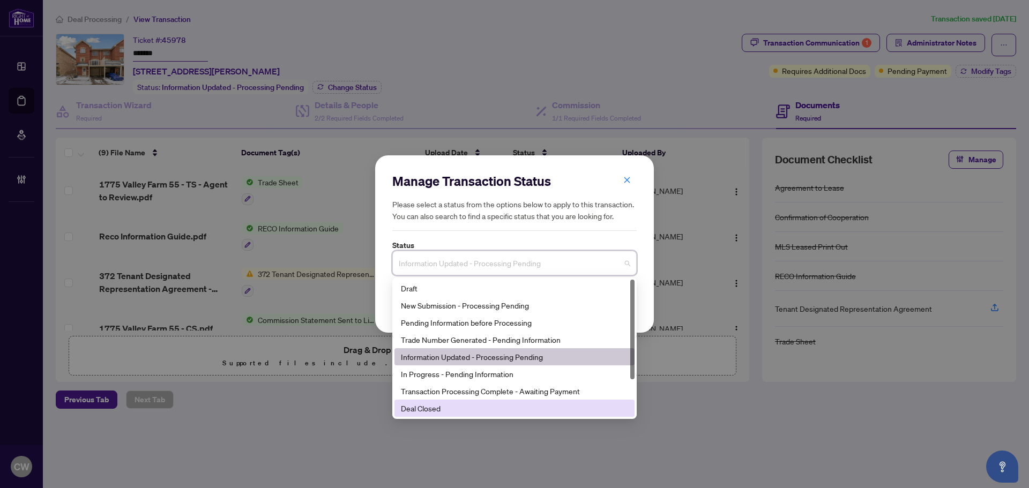
click at [450, 410] on div "Deal Closed" at bounding box center [514, 408] width 227 height 12
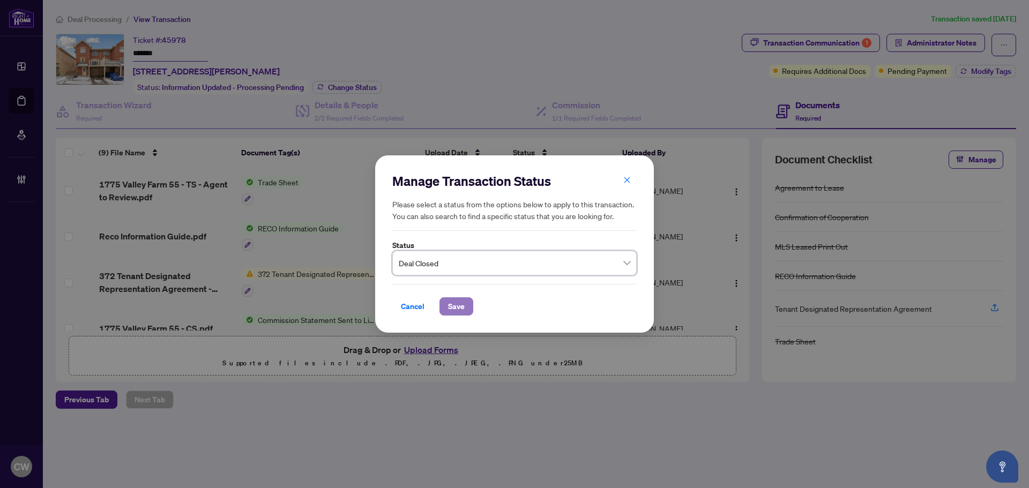
click at [444, 301] on button "Save" at bounding box center [456, 306] width 34 height 18
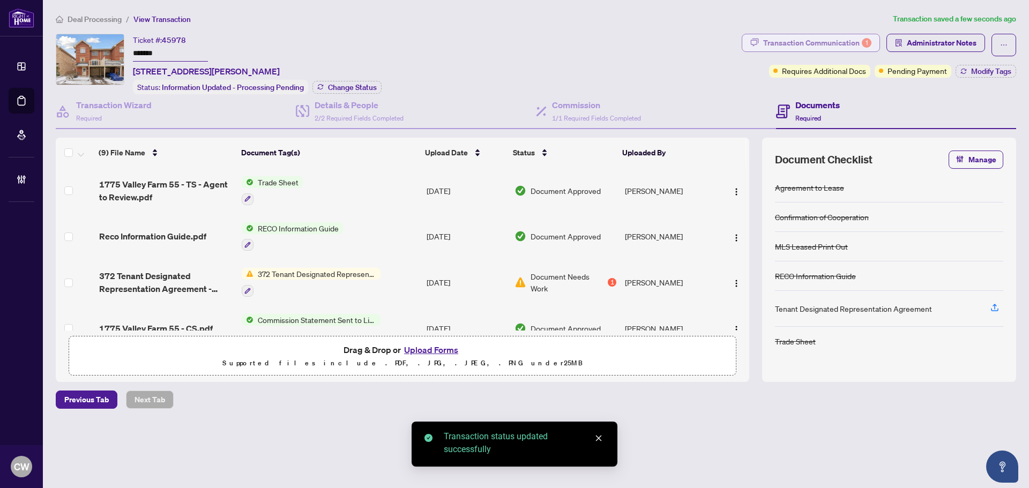
click at [848, 45] on div "Transaction Communication 1" at bounding box center [817, 42] width 108 height 17
type textarea "**********"
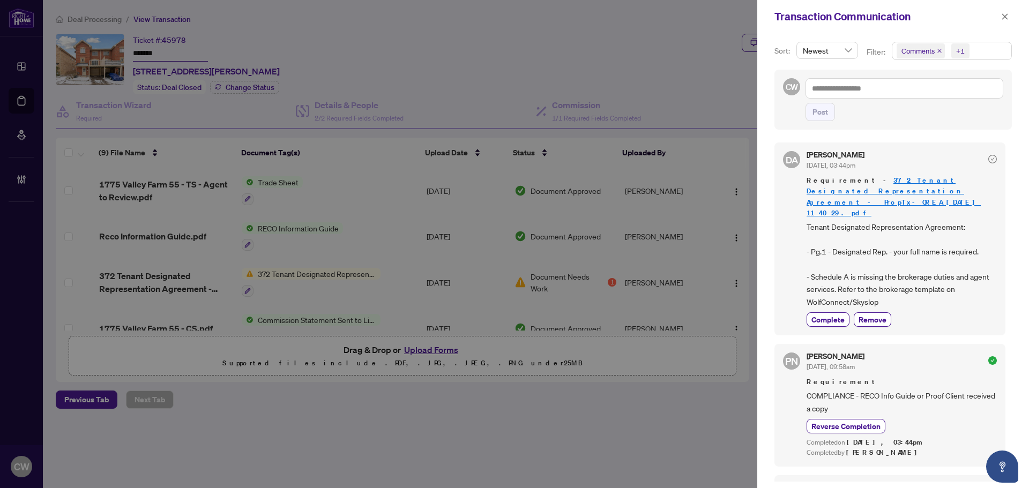
click at [937, 50] on icon "close" at bounding box center [939, 50] width 5 height 5
click at [1007, 14] on icon "close" at bounding box center [1005, 17] width 8 height 8
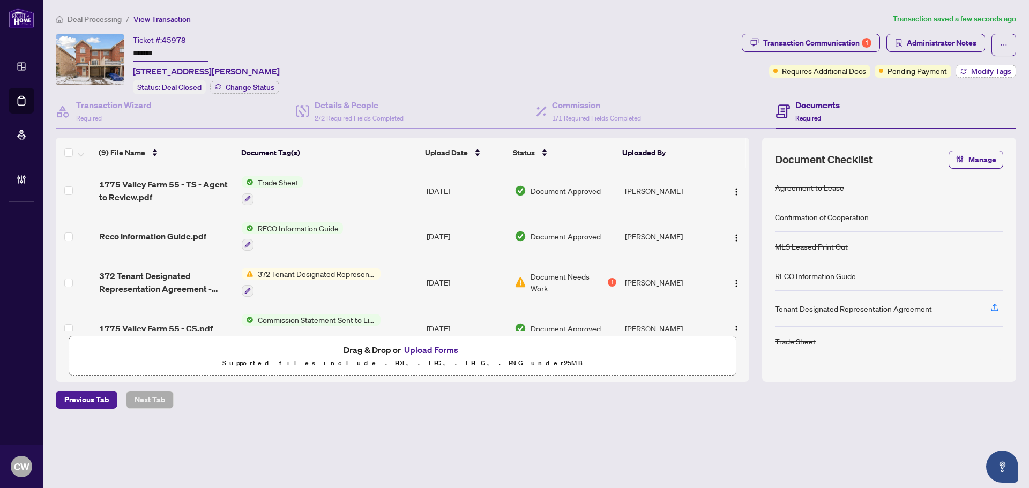
click at [981, 72] on span "Modify Tags" at bounding box center [991, 72] width 40 height 8
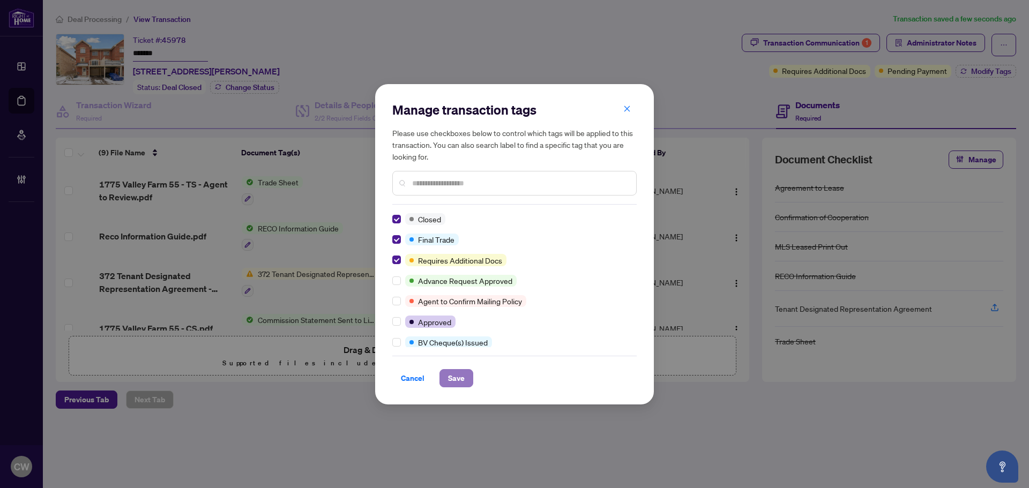
click at [454, 378] on span "Save" at bounding box center [456, 378] width 17 height 17
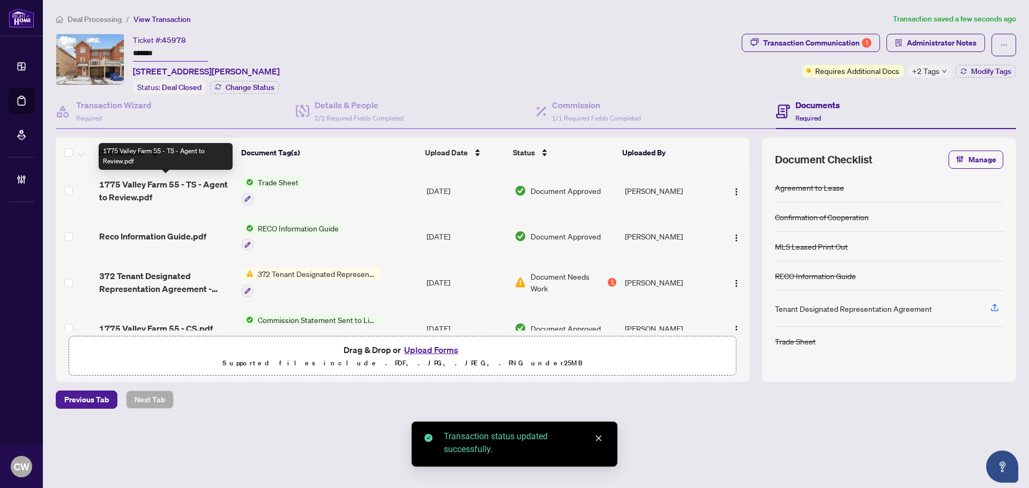
click at [167, 182] on span "1775 Valley Farm 55 - TS - Agent to Review.pdf" at bounding box center [166, 191] width 134 height 26
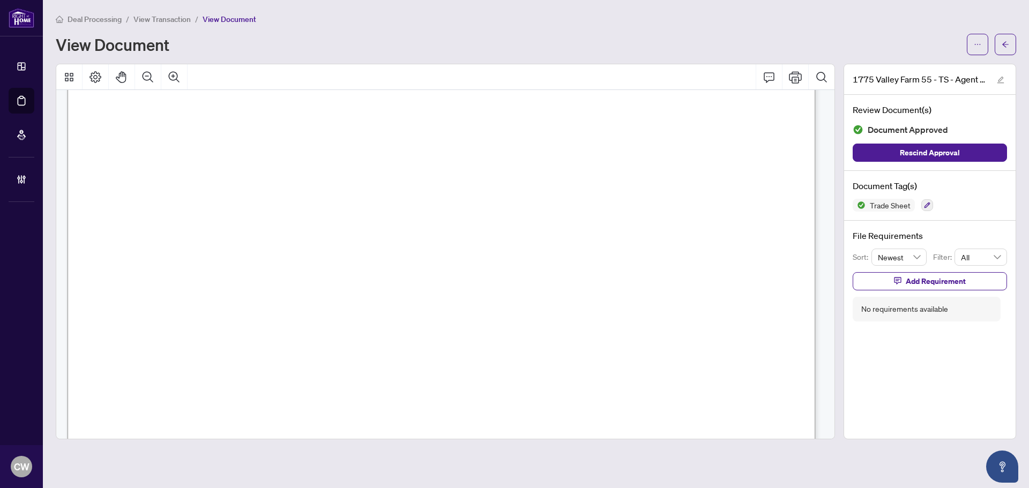
scroll to position [375, 0]
click at [1005, 42] on icon "arrow-left" at bounding box center [1006, 45] width 8 height 8
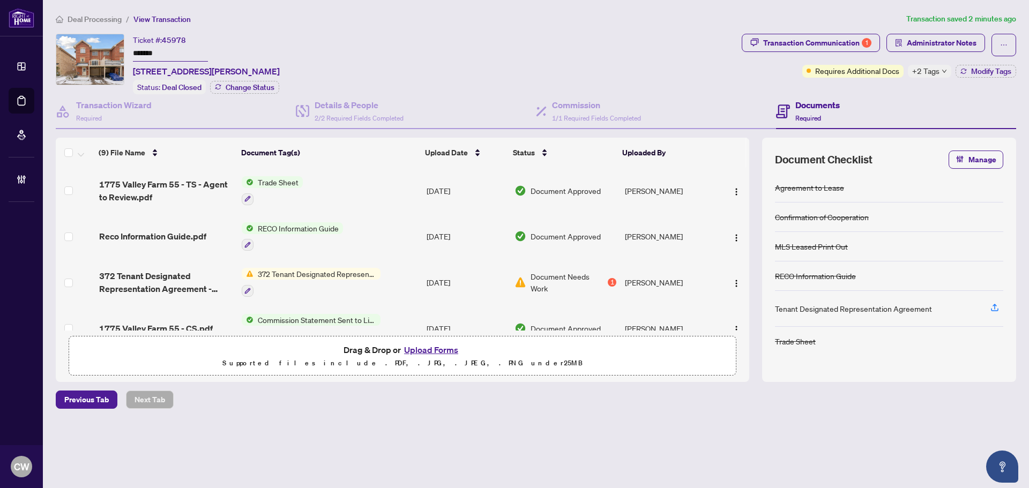
click at [433, 350] on button "Upload Forms" at bounding box center [431, 350] width 61 height 14
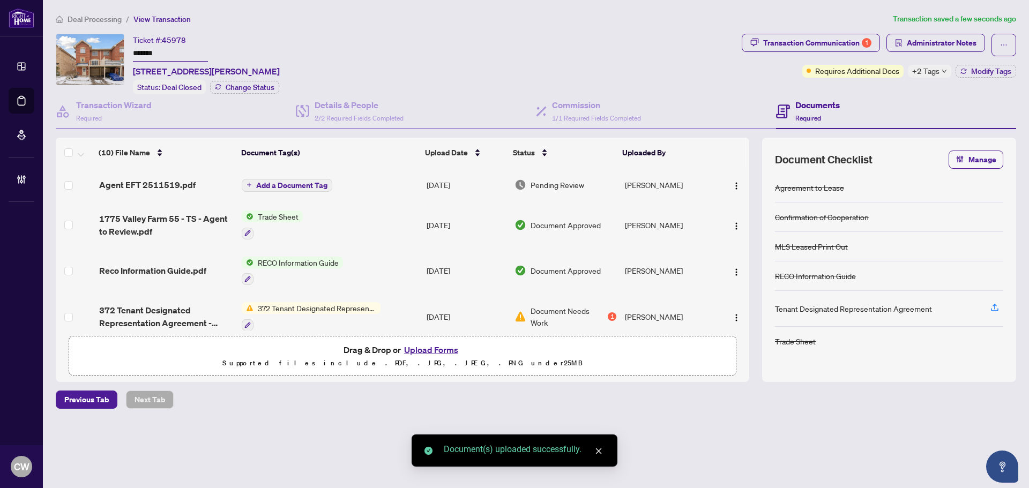
click at [286, 182] on span "Add a Document Tag" at bounding box center [291, 186] width 71 height 8
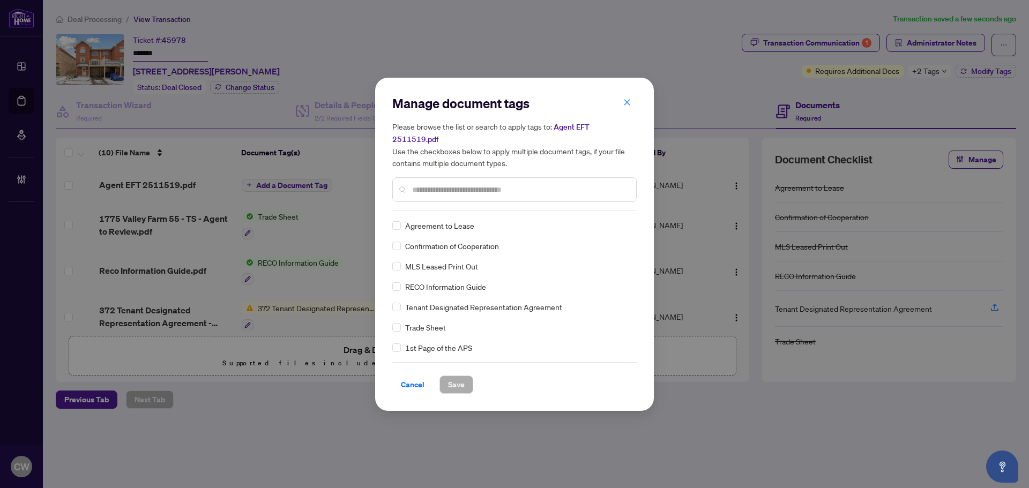
click at [440, 188] on input "text" at bounding box center [519, 190] width 215 height 12
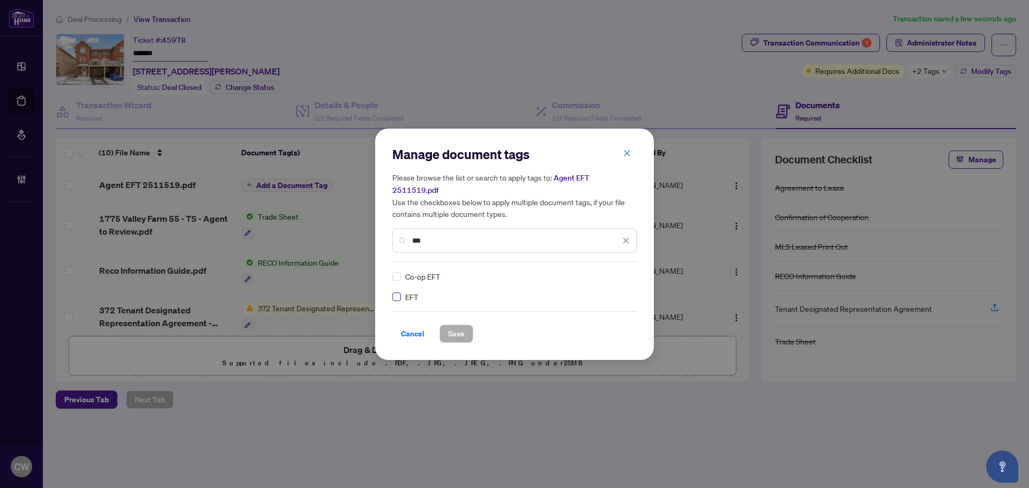
type input "***"
click at [610, 271] on img at bounding box center [614, 276] width 11 height 11
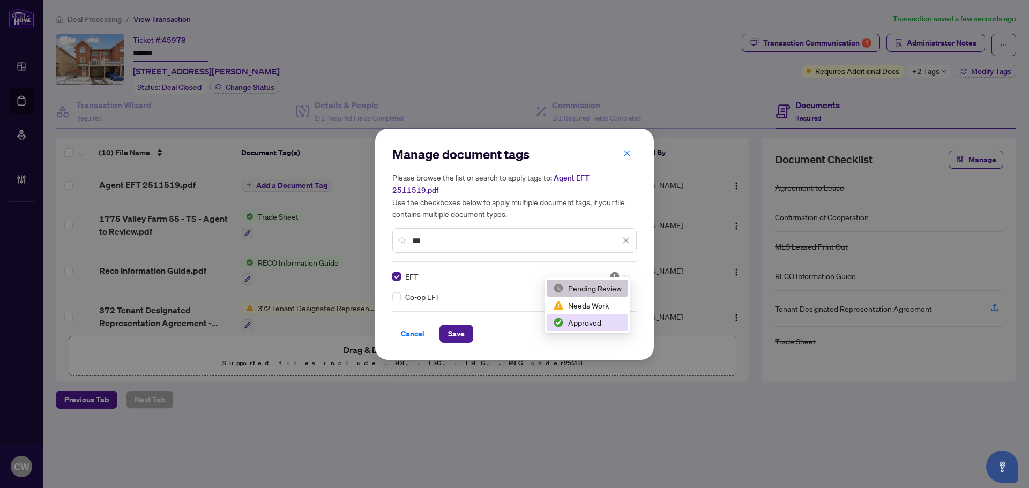
drag, startPoint x: 589, startPoint y: 322, endPoint x: 504, endPoint y: 325, distance: 84.7
click at [588, 322] on div "Approved" at bounding box center [587, 323] width 69 height 12
click at [458, 325] on span "Save" at bounding box center [456, 333] width 17 height 17
